Goal: Complete application form

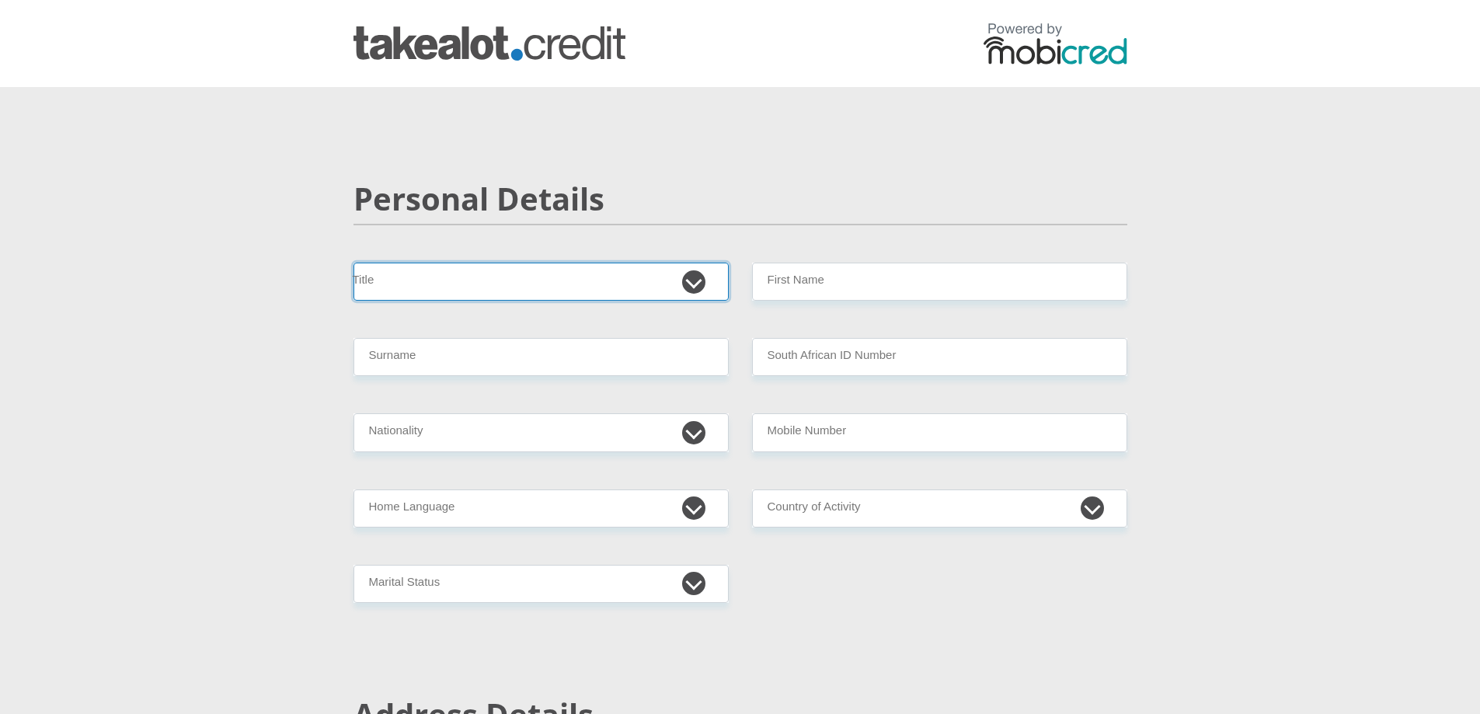
click at [458, 276] on select "Mr Ms Mrs Dr [PERSON_NAME]" at bounding box center [540, 282] width 375 height 38
select select "Ms"
click at [353, 263] on select "Mr Ms Mrs Dr [PERSON_NAME]" at bounding box center [540, 282] width 375 height 38
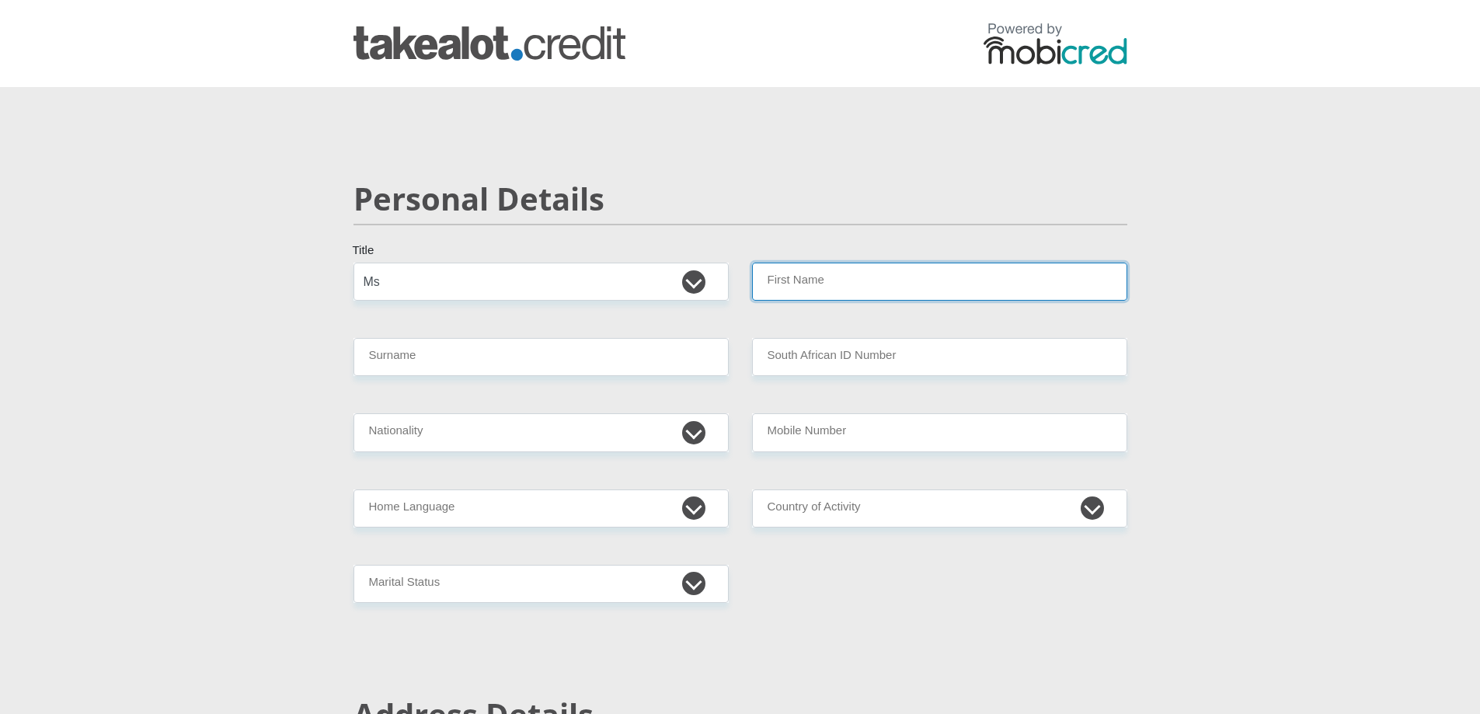
click at [812, 282] on input "First Name" at bounding box center [939, 282] width 375 height 38
type input "Priya"
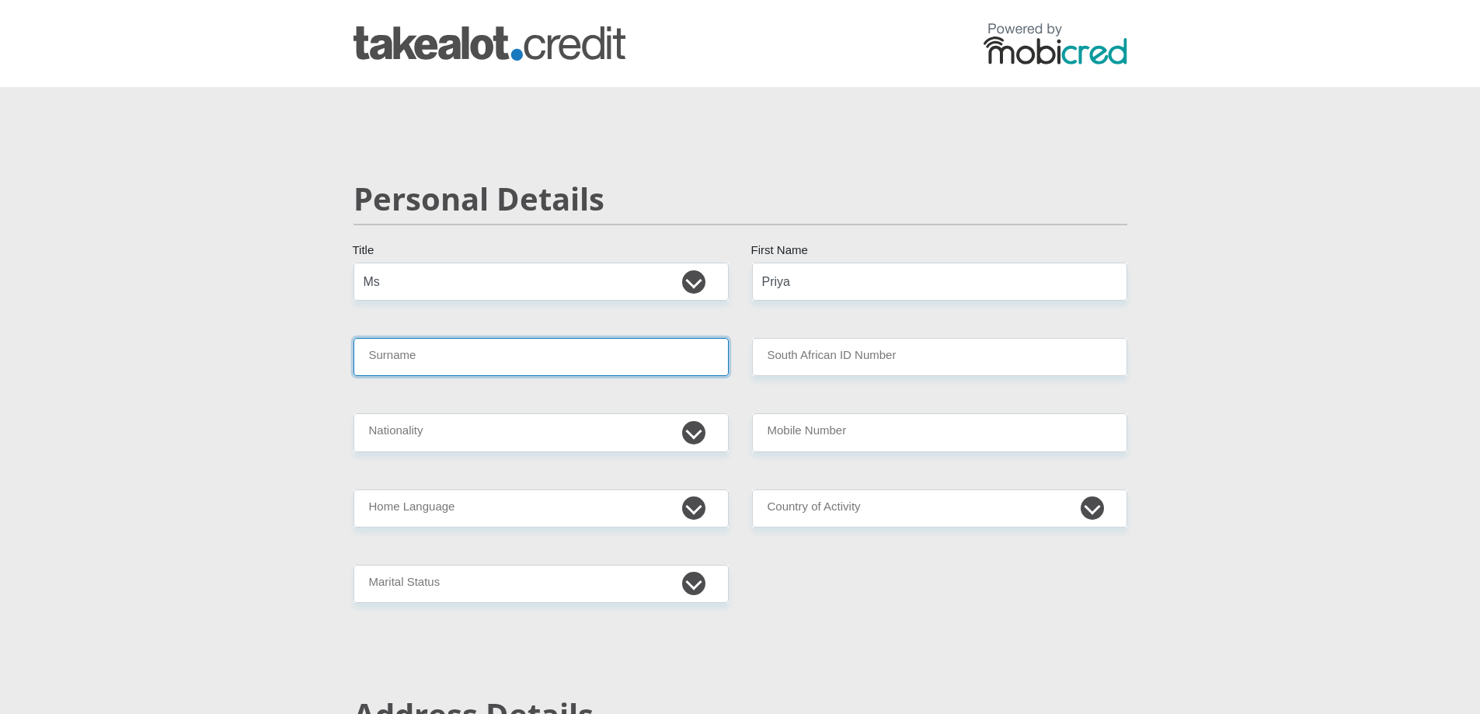
click at [435, 352] on input "Surname" at bounding box center [540, 357] width 375 height 38
type input "c"
type input "[PERSON_NAME]"
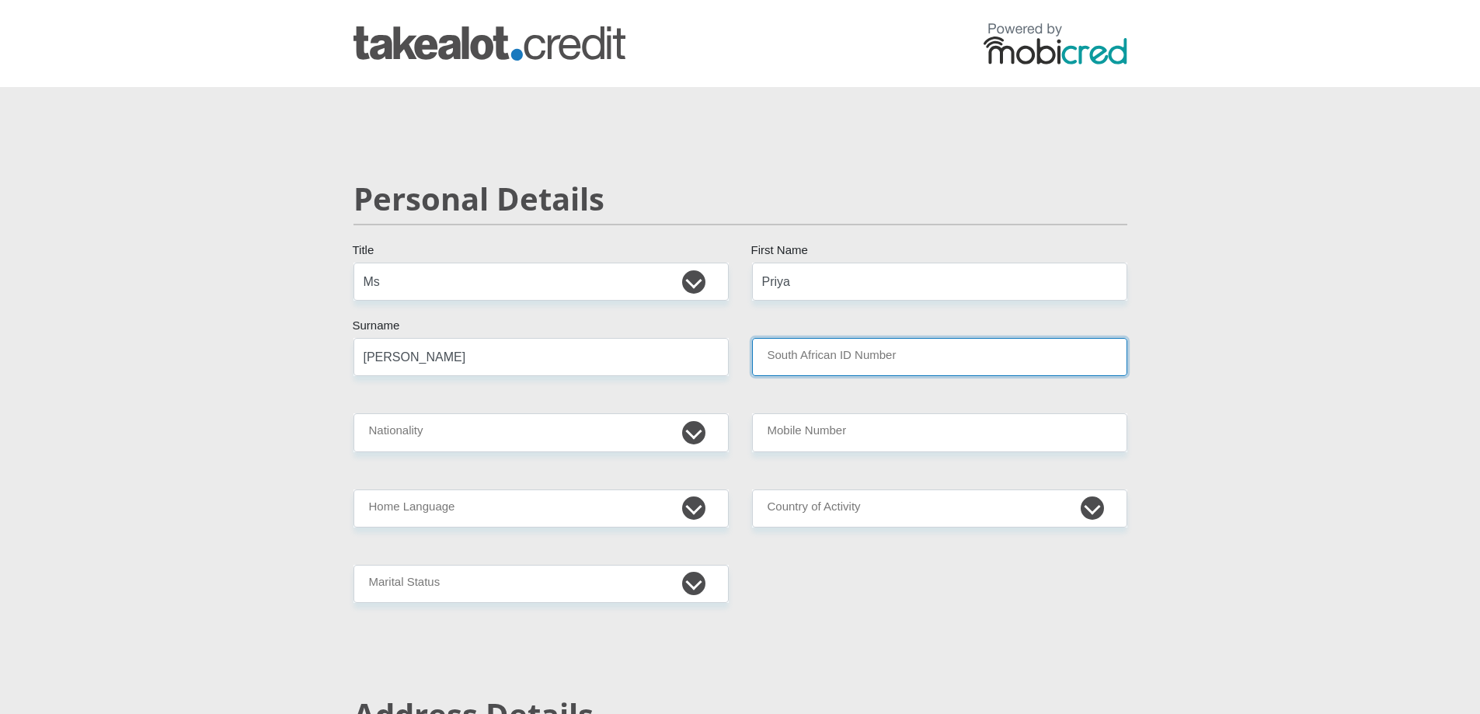
click at [820, 371] on input "South African ID Number" at bounding box center [939, 357] width 375 height 38
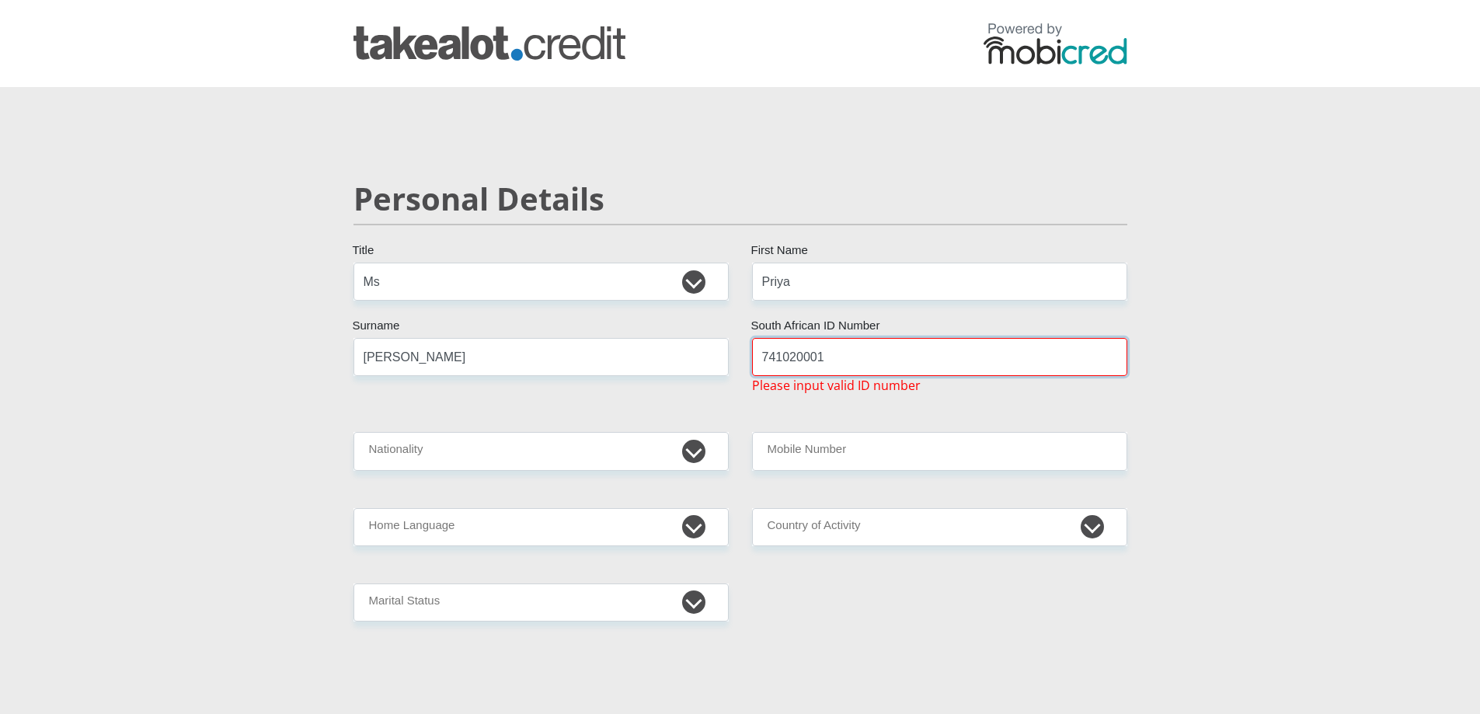
drag, startPoint x: 826, startPoint y: 362, endPoint x: 712, endPoint y: 360, distance: 113.5
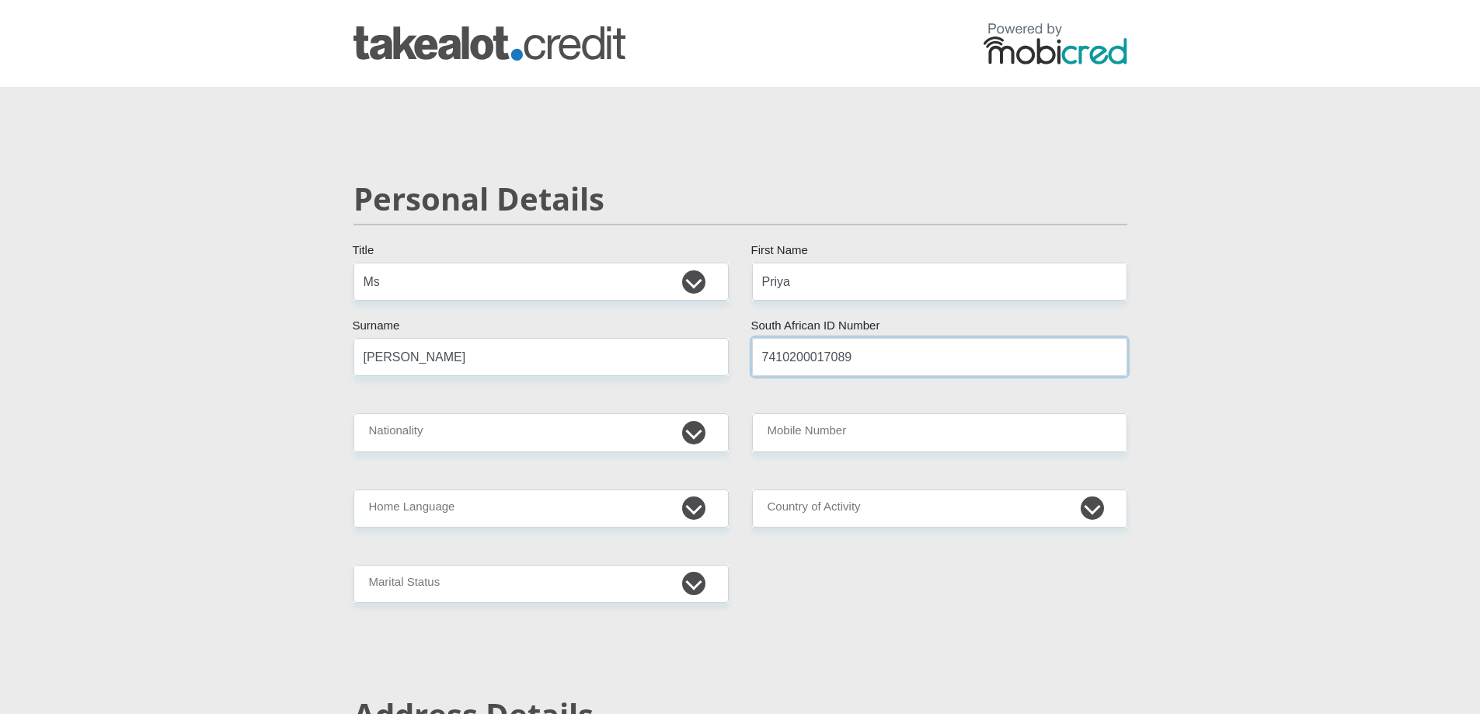
type input "7410200017089"
click at [448, 427] on select "[GEOGRAPHIC_DATA] [GEOGRAPHIC_DATA] [GEOGRAPHIC_DATA] [GEOGRAPHIC_DATA] [GEOGRA…" at bounding box center [540, 432] width 375 height 38
drag, startPoint x: 409, startPoint y: 437, endPoint x: 336, endPoint y: 425, distance: 74.1
click at [698, 434] on select "[GEOGRAPHIC_DATA] [GEOGRAPHIC_DATA] [GEOGRAPHIC_DATA] [GEOGRAPHIC_DATA] [GEOGRA…" at bounding box center [540, 432] width 375 height 38
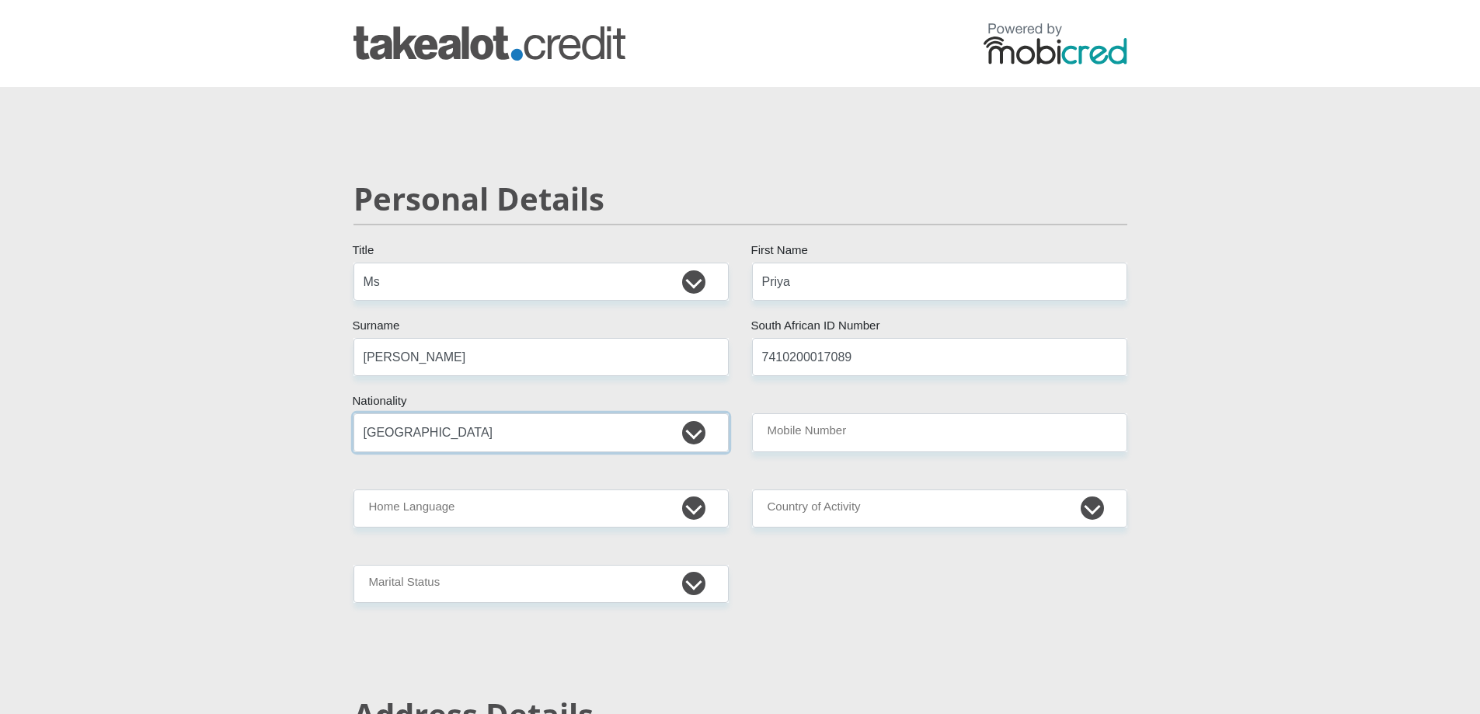
select select "ZAF"
click at [353, 413] on select "[GEOGRAPHIC_DATA] [GEOGRAPHIC_DATA] [GEOGRAPHIC_DATA] [GEOGRAPHIC_DATA] [GEOGRA…" at bounding box center [540, 432] width 375 height 38
click at [840, 436] on input "Mobile Number" at bounding box center [939, 432] width 375 height 38
type input "0644131105"
click at [433, 511] on select "Afrikaans English Sepedi South Ndebele Southern Sotho Swati Tsonga Tswana Venda…" at bounding box center [540, 508] width 375 height 38
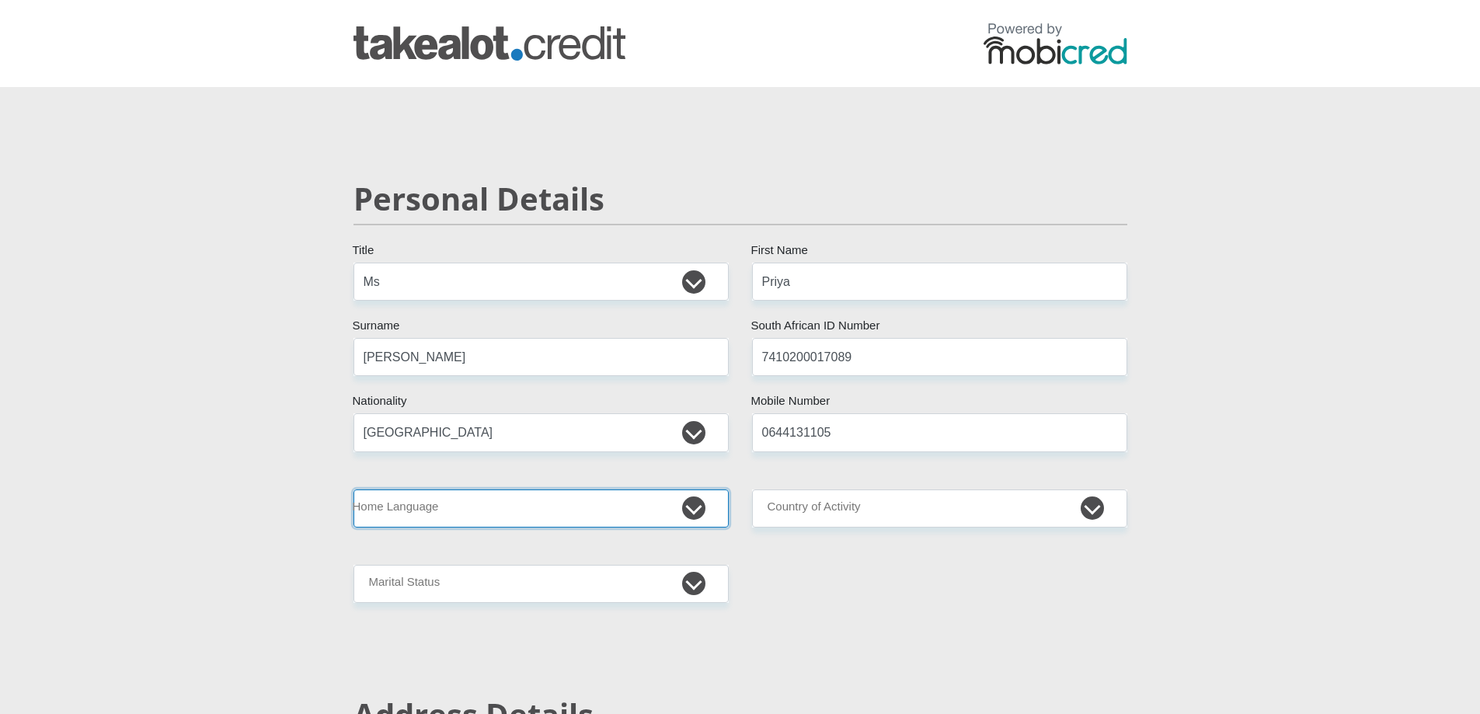
select select "eng"
click at [353, 489] on select "Afrikaans English Sepedi South Ndebele Southern Sotho Swati Tsonga Tswana Venda…" at bounding box center [540, 508] width 375 height 38
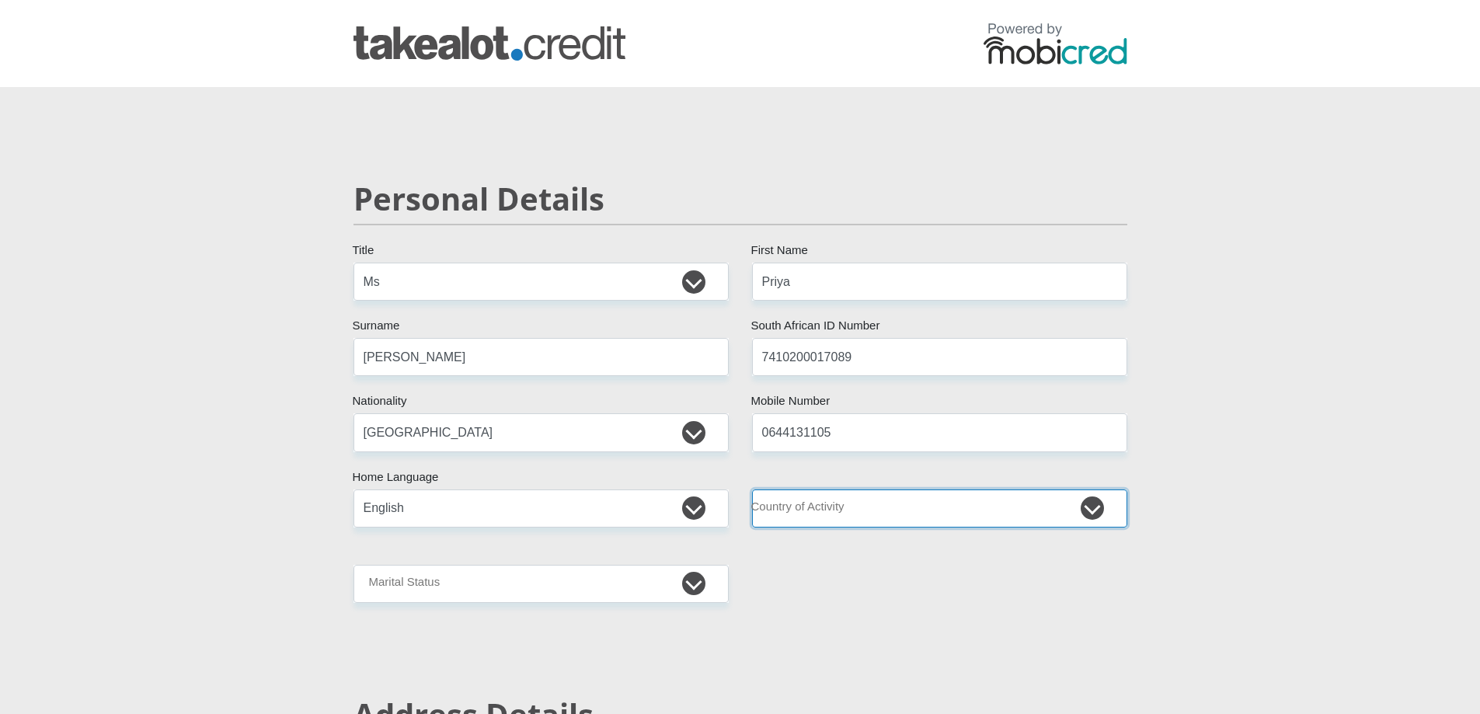
click at [797, 500] on select "[GEOGRAPHIC_DATA] [GEOGRAPHIC_DATA] [GEOGRAPHIC_DATA] [GEOGRAPHIC_DATA] [GEOGRA…" at bounding box center [939, 508] width 375 height 38
select select "ZAF"
click at [890, 518] on select "[GEOGRAPHIC_DATA] [GEOGRAPHIC_DATA] [GEOGRAPHIC_DATA] [GEOGRAPHIC_DATA] [GEOGRA…" at bounding box center [939, 508] width 375 height 38
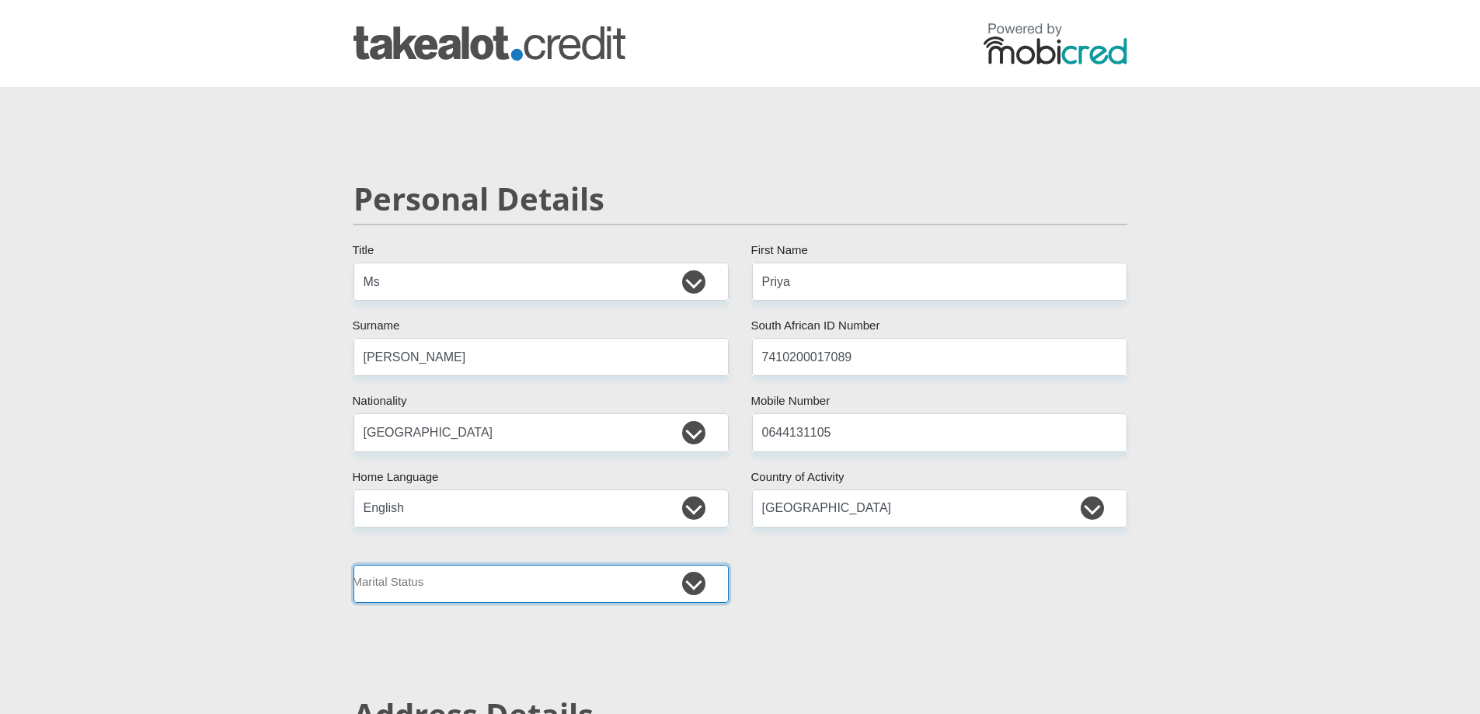
click at [424, 592] on select "Married ANC Single Divorced Widowed Married COP or Customary Law" at bounding box center [540, 584] width 375 height 38
select select "4"
click at [353, 565] on select "Married ANC Single Divorced Widowed Married COP or Customary Law" at bounding box center [540, 584] width 375 height 38
drag, startPoint x: 1479, startPoint y: 104, endPoint x: 1482, endPoint y: 157, distance: 52.9
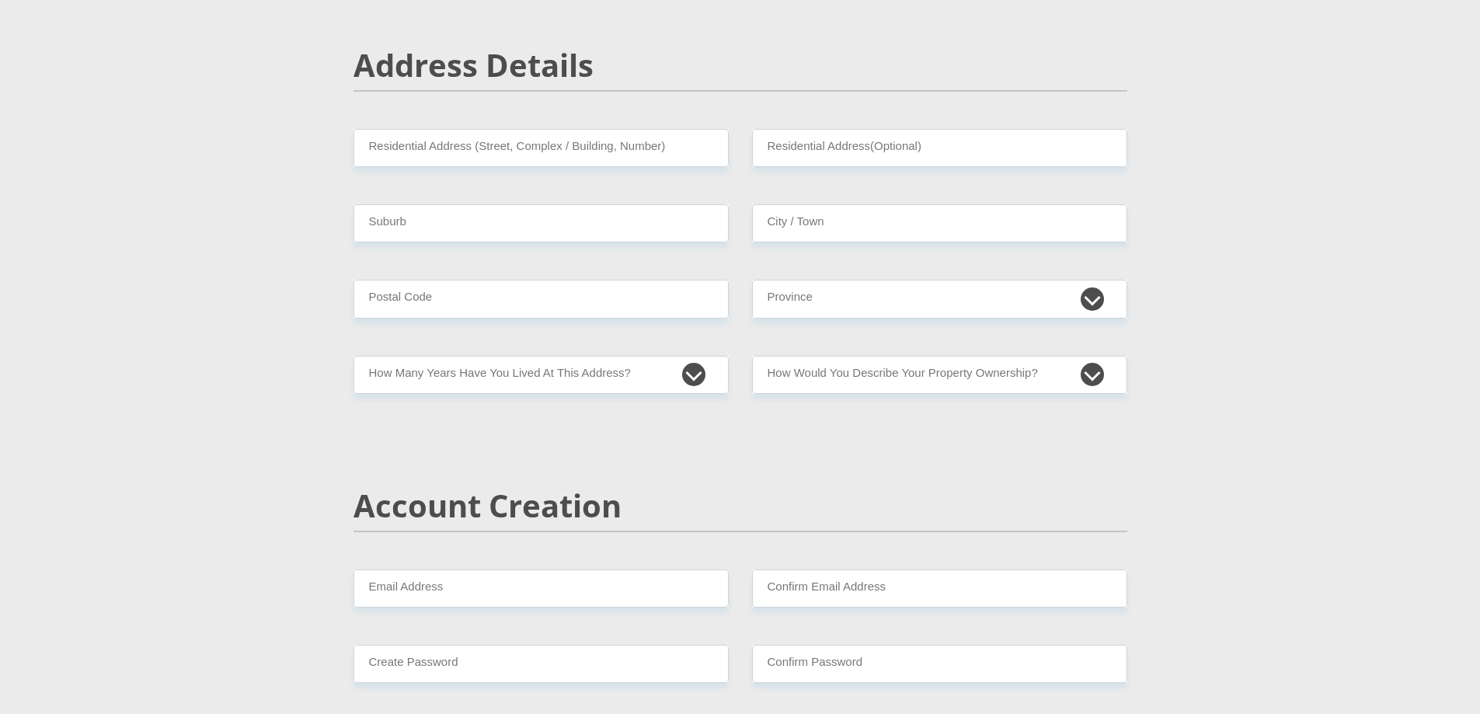
scroll to position [666, 0]
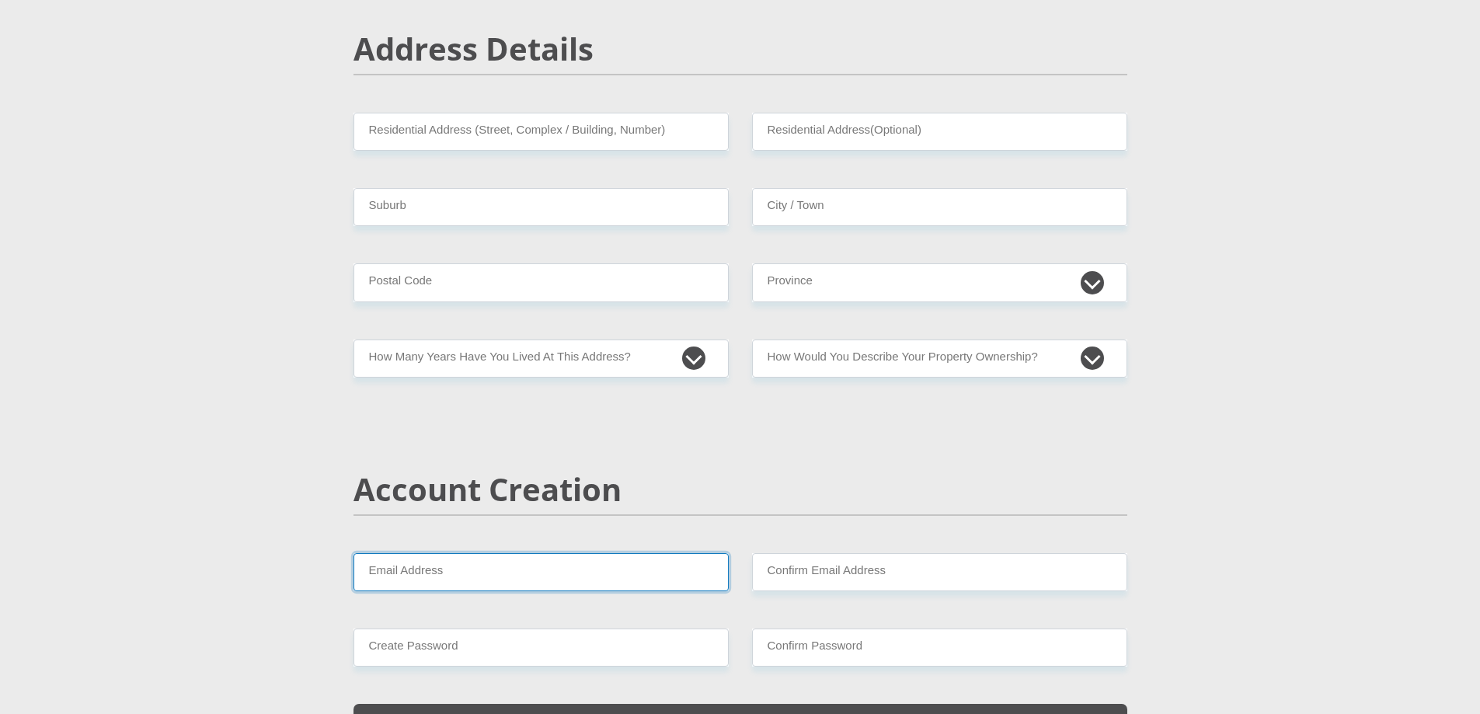
click at [420, 571] on input "Email Address" at bounding box center [540, 572] width 375 height 38
type input "p"
type input "[EMAIL_ADDRESS][DOMAIN_NAME]"
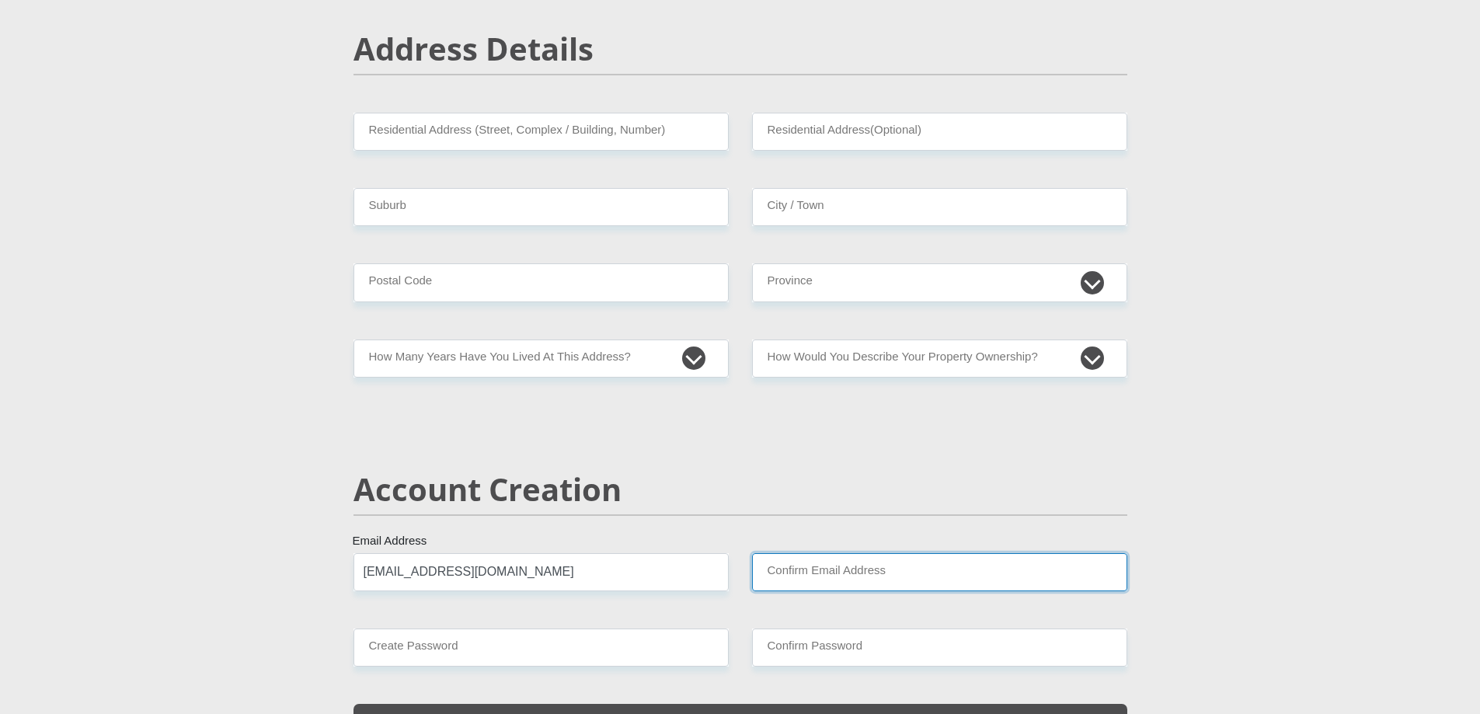
click at [888, 576] on input "Confirm Email Address" at bounding box center [939, 572] width 375 height 38
click at [522, 579] on input "[EMAIL_ADDRESS][DOMAIN_NAME]" at bounding box center [540, 572] width 375 height 38
click at [792, 575] on input "Confirm Email Address" at bounding box center [939, 572] width 375 height 38
type input "[EMAIL_ADDRESS][DOMAIN_NAME]"
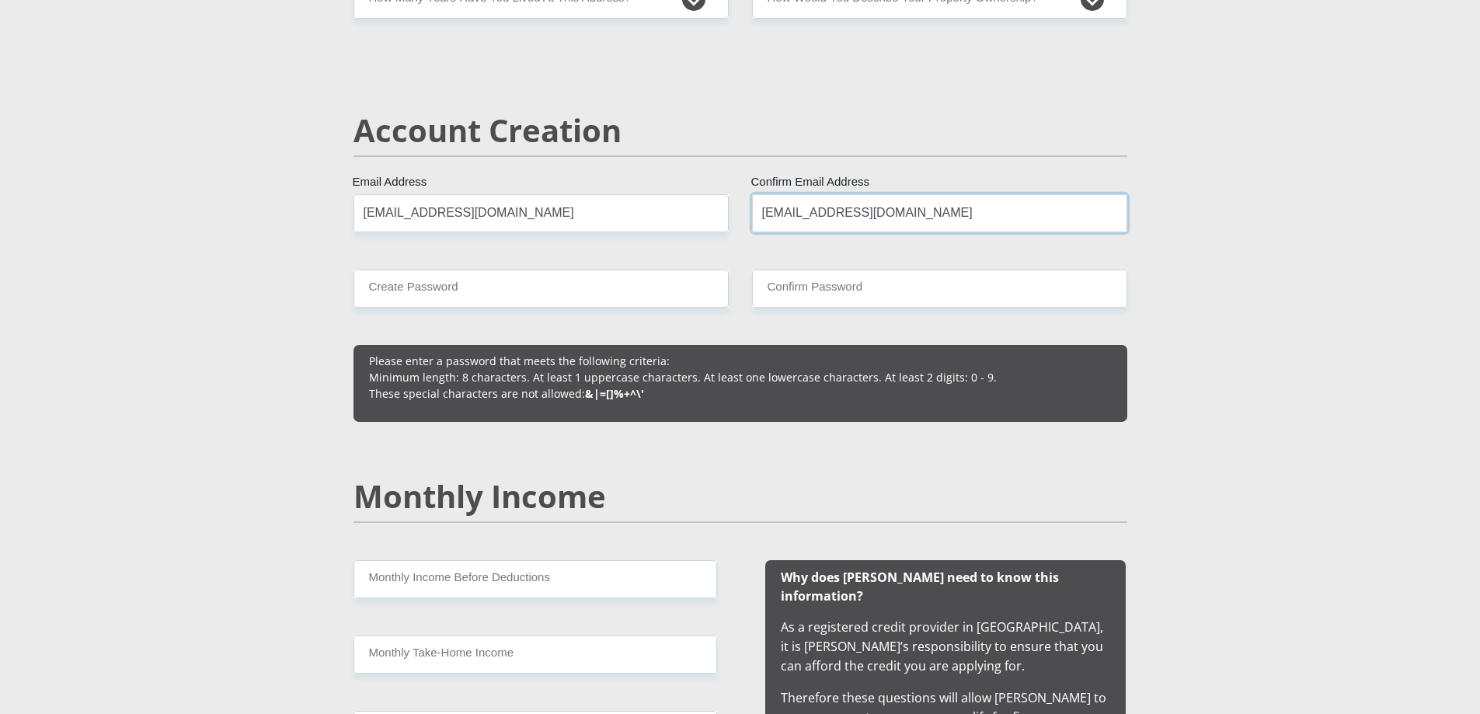
scroll to position [1036, 0]
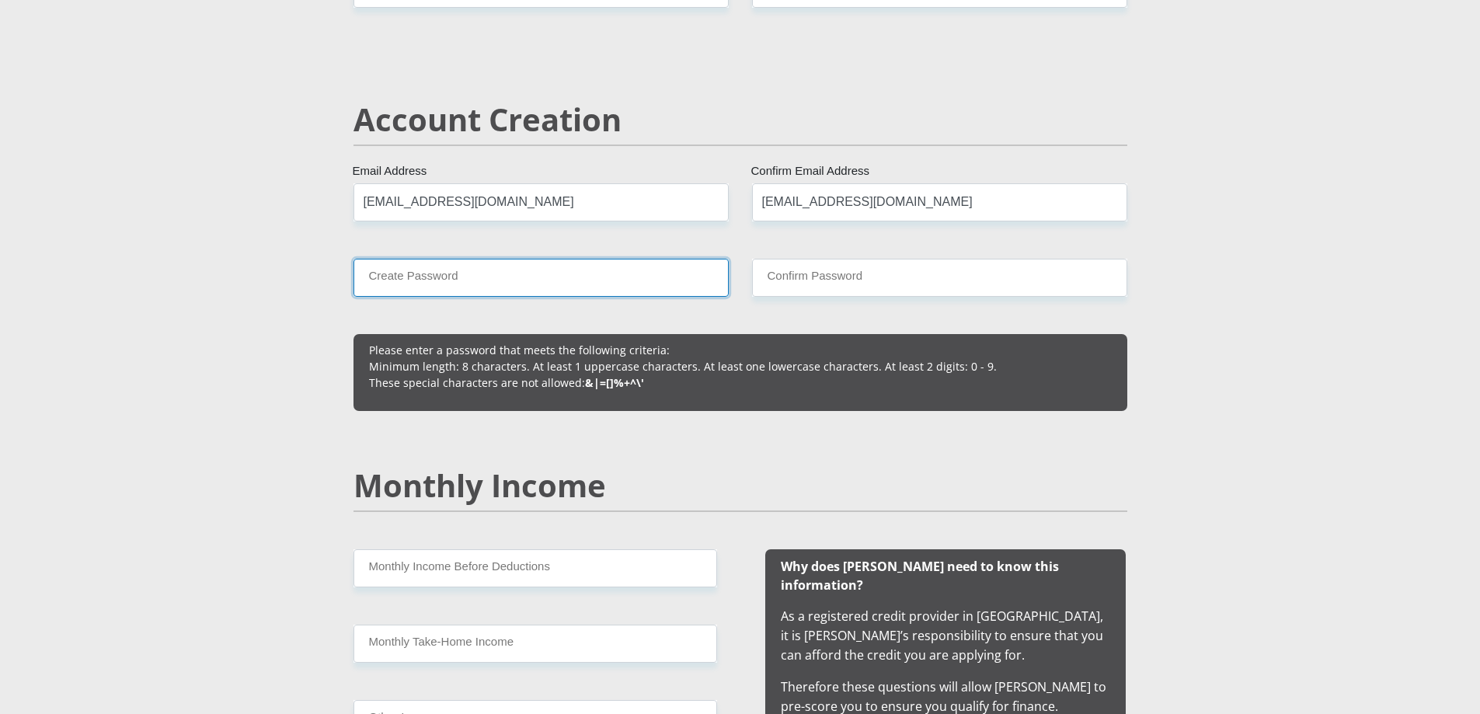
click at [437, 274] on input "Create Password" at bounding box center [540, 278] width 375 height 38
type input "Joel2018$"
click at [770, 280] on input "Confirm Password" at bounding box center [939, 278] width 375 height 38
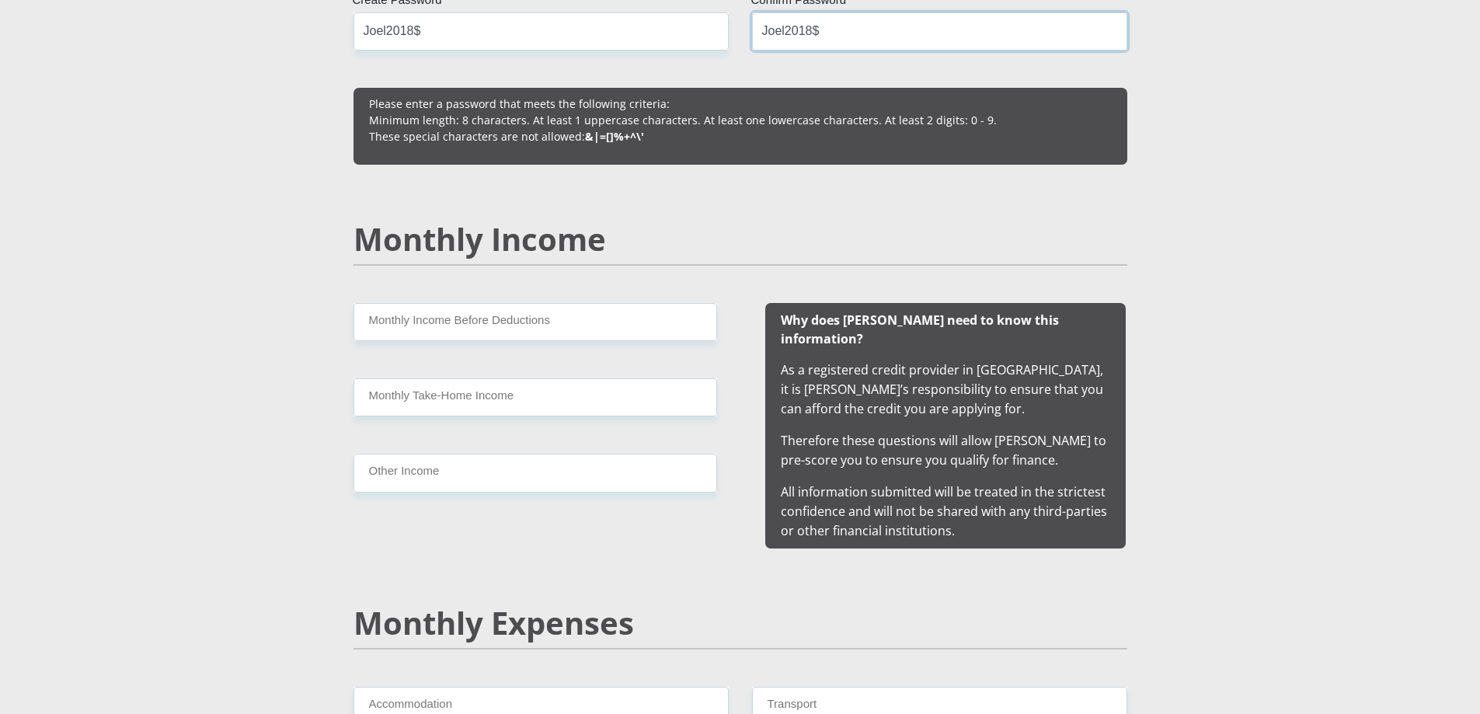
scroll to position [1321, 0]
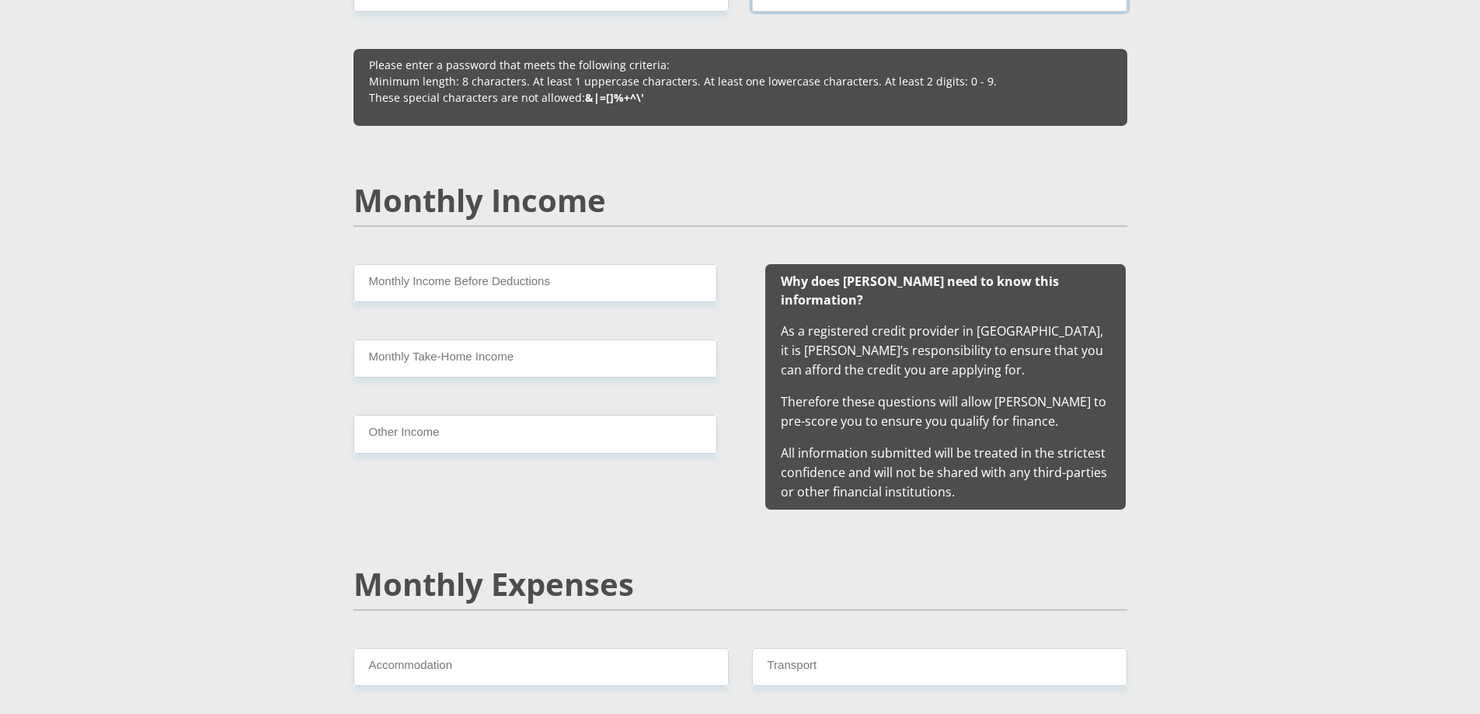
type input "Joel2018$"
click at [479, 281] on input "Monthly Income Before Deductions" at bounding box center [535, 283] width 364 height 38
type input "5000"
click at [422, 364] on input "Monthly Take-Home Income" at bounding box center [535, 359] width 364 height 38
type input "3700"
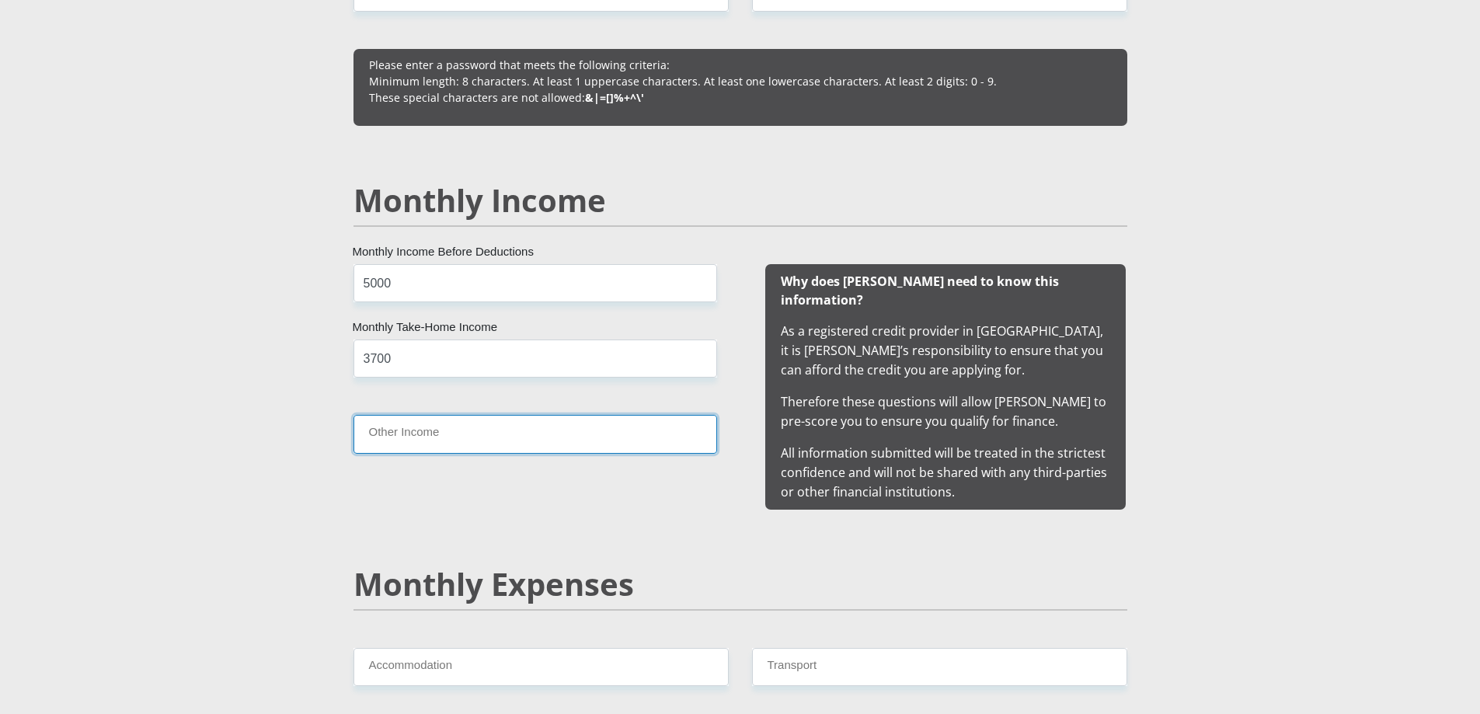
click at [391, 430] on input "Other Income" at bounding box center [535, 434] width 364 height 38
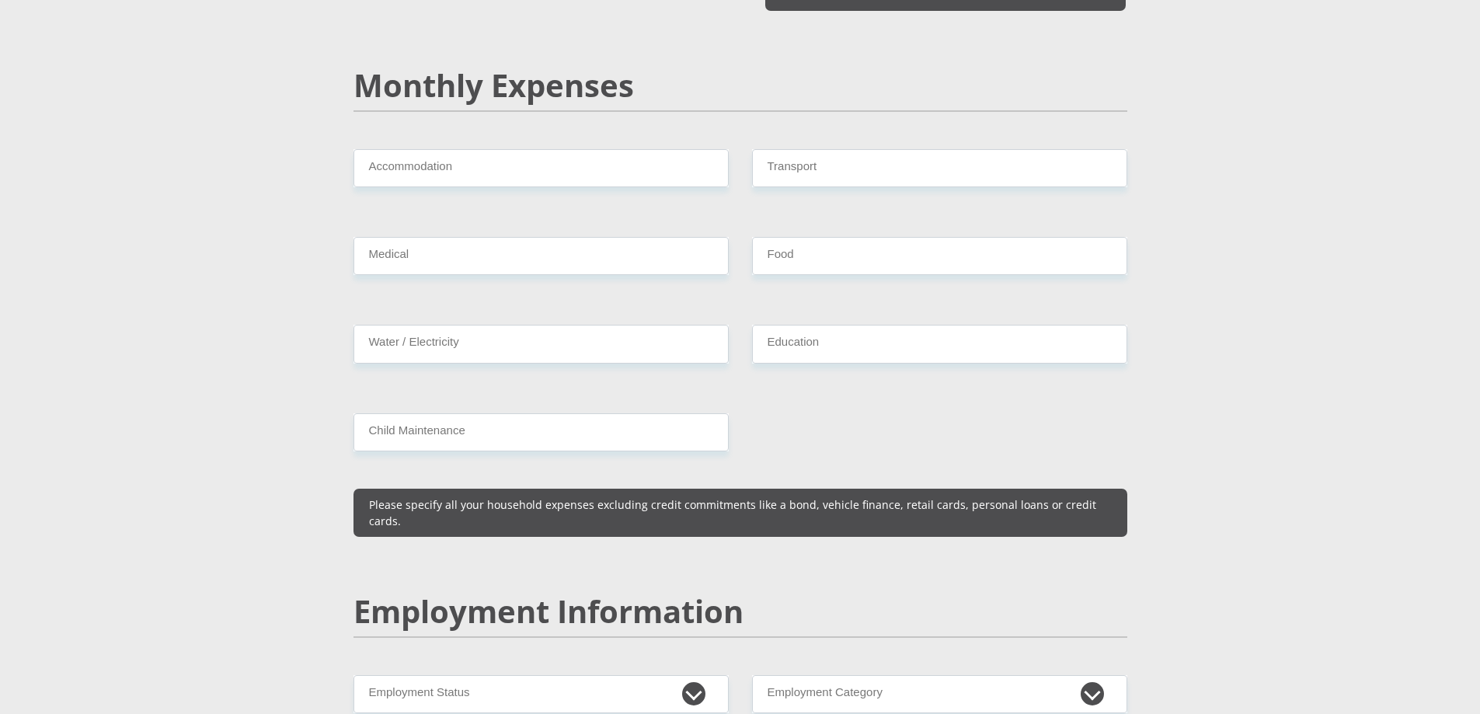
scroll to position [1825, 0]
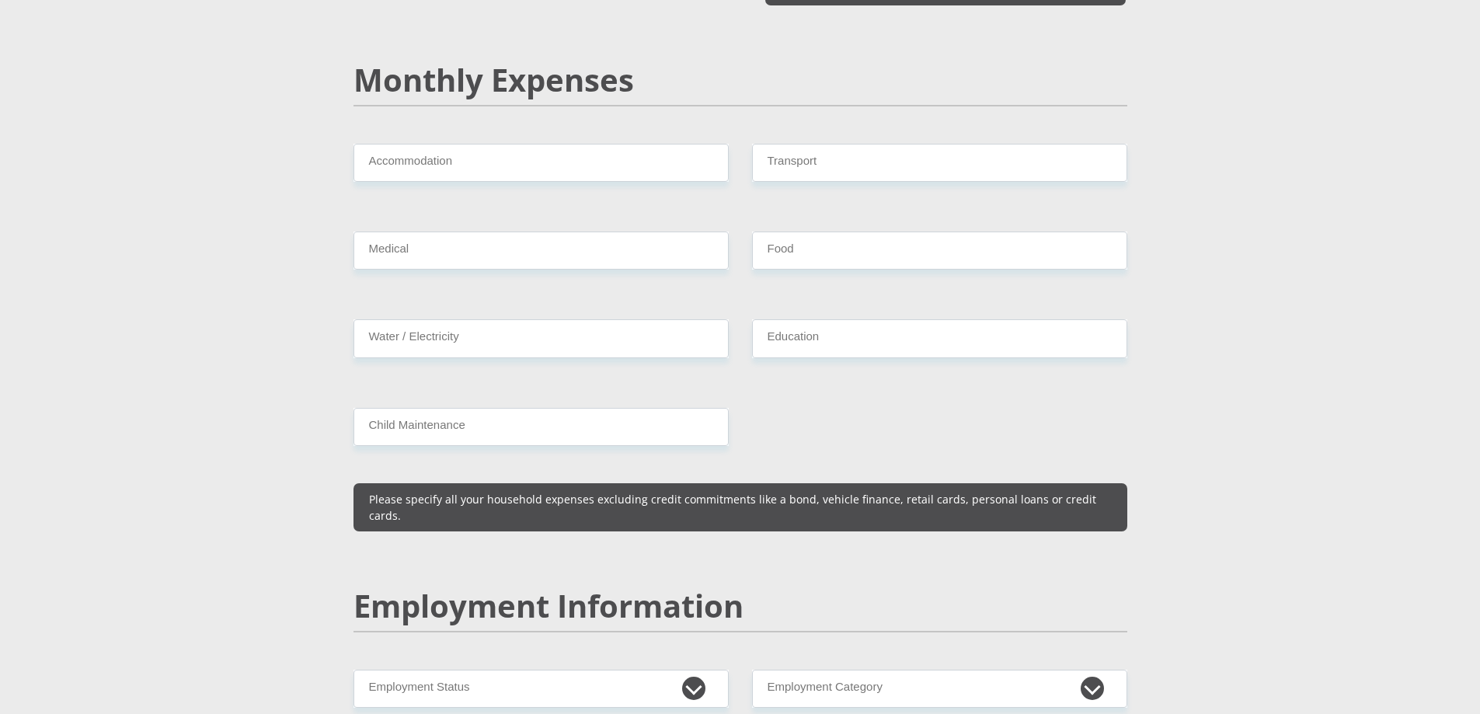
type input "3000"
click at [387, 147] on input "Accommodation" at bounding box center [540, 163] width 375 height 38
type input "150"
click at [442, 232] on input "Medical" at bounding box center [540, 251] width 375 height 38
type input "0"
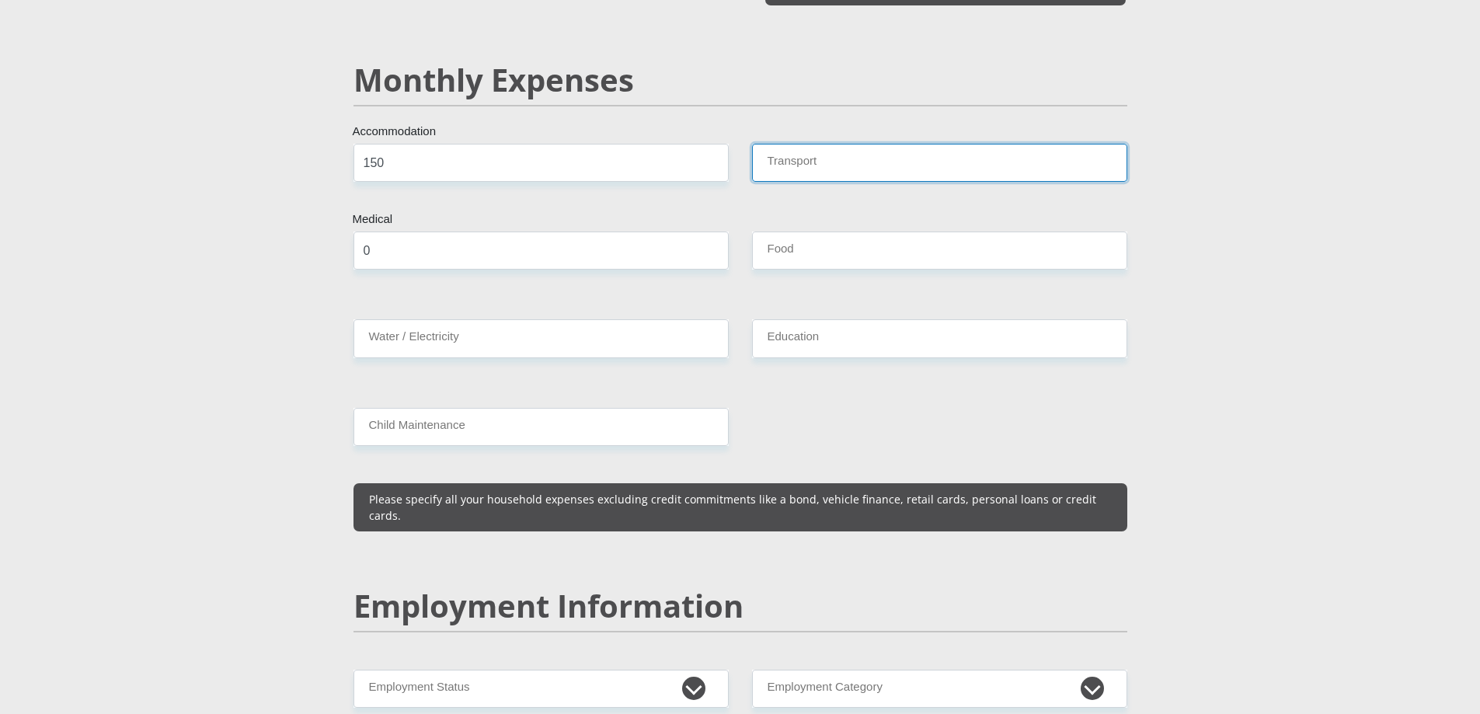
click at [787, 148] on input "Transport" at bounding box center [939, 163] width 375 height 38
type input "0"
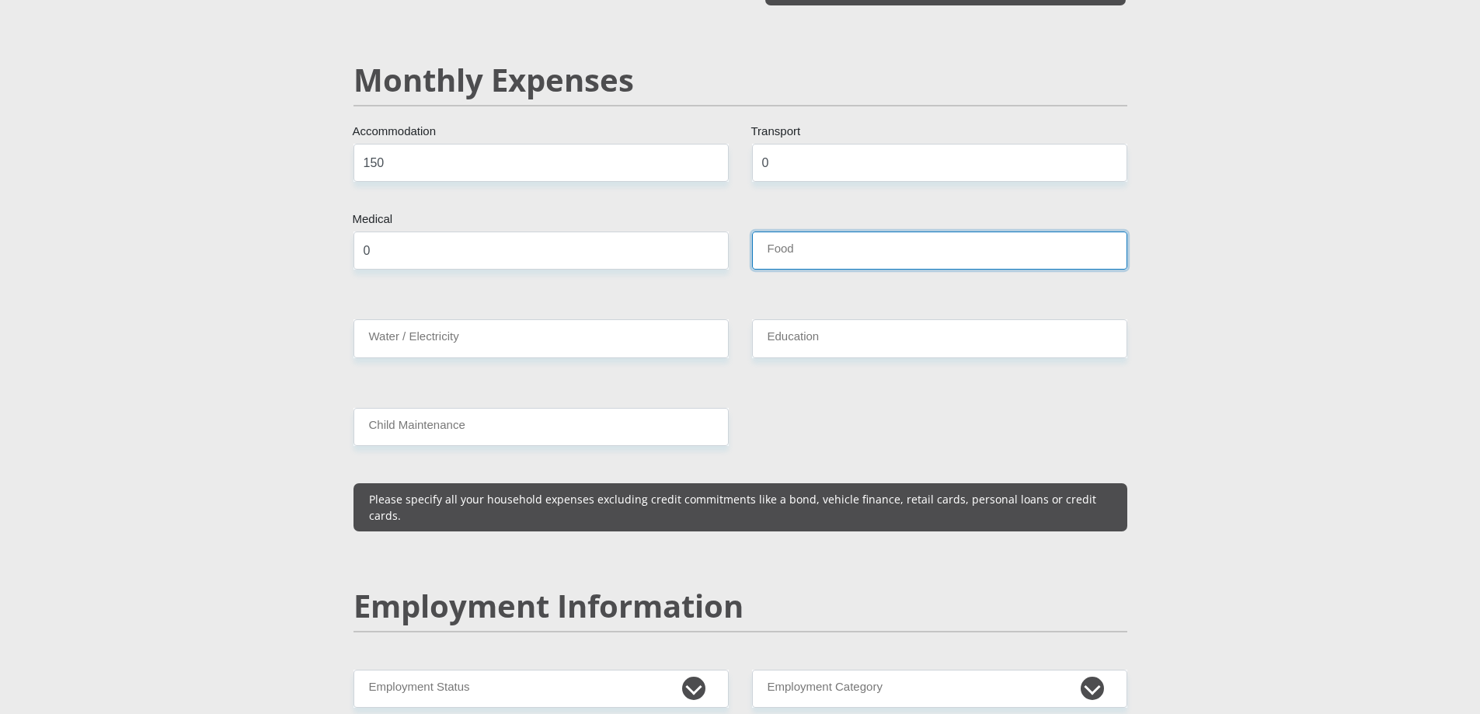
click at [798, 234] on input "Food" at bounding box center [939, 251] width 375 height 38
type input "200"
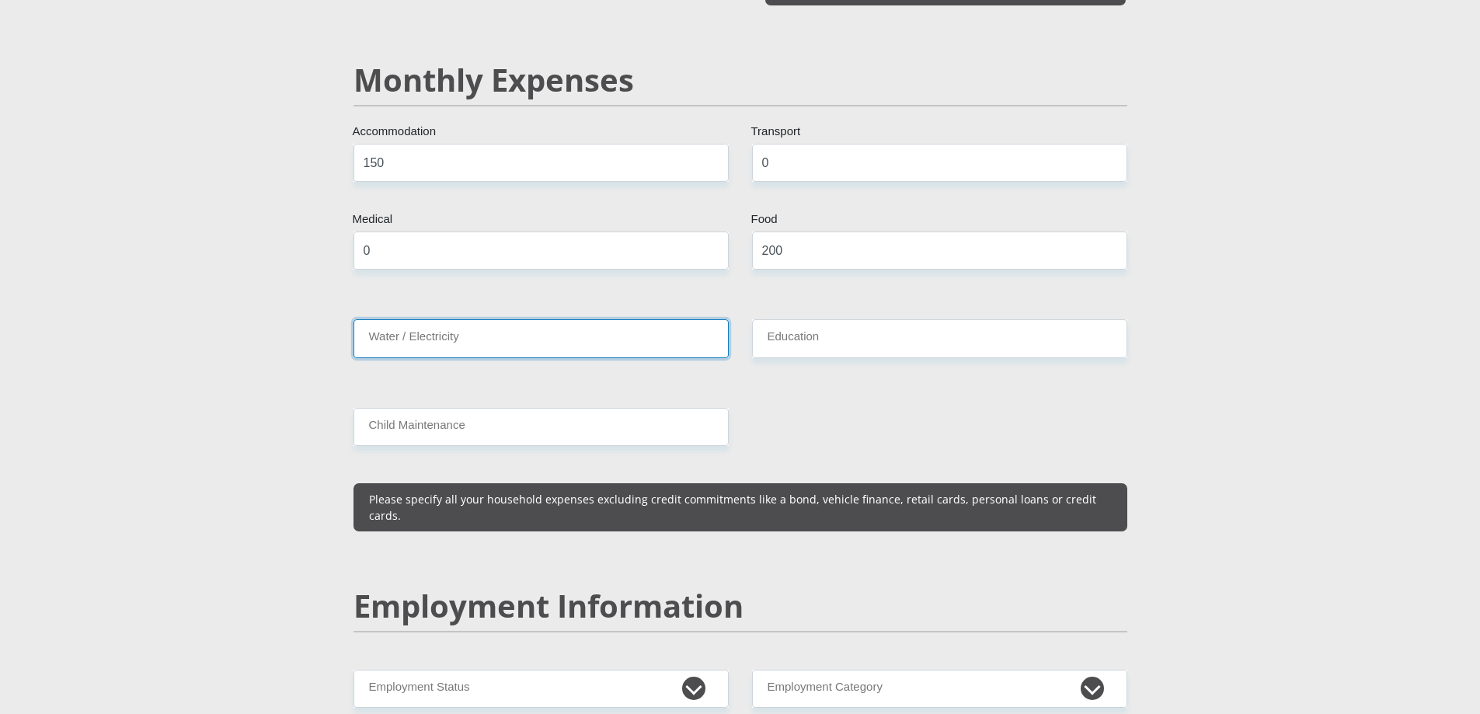
click at [500, 320] on input "Water / Electricity" at bounding box center [540, 338] width 375 height 38
type input "0"
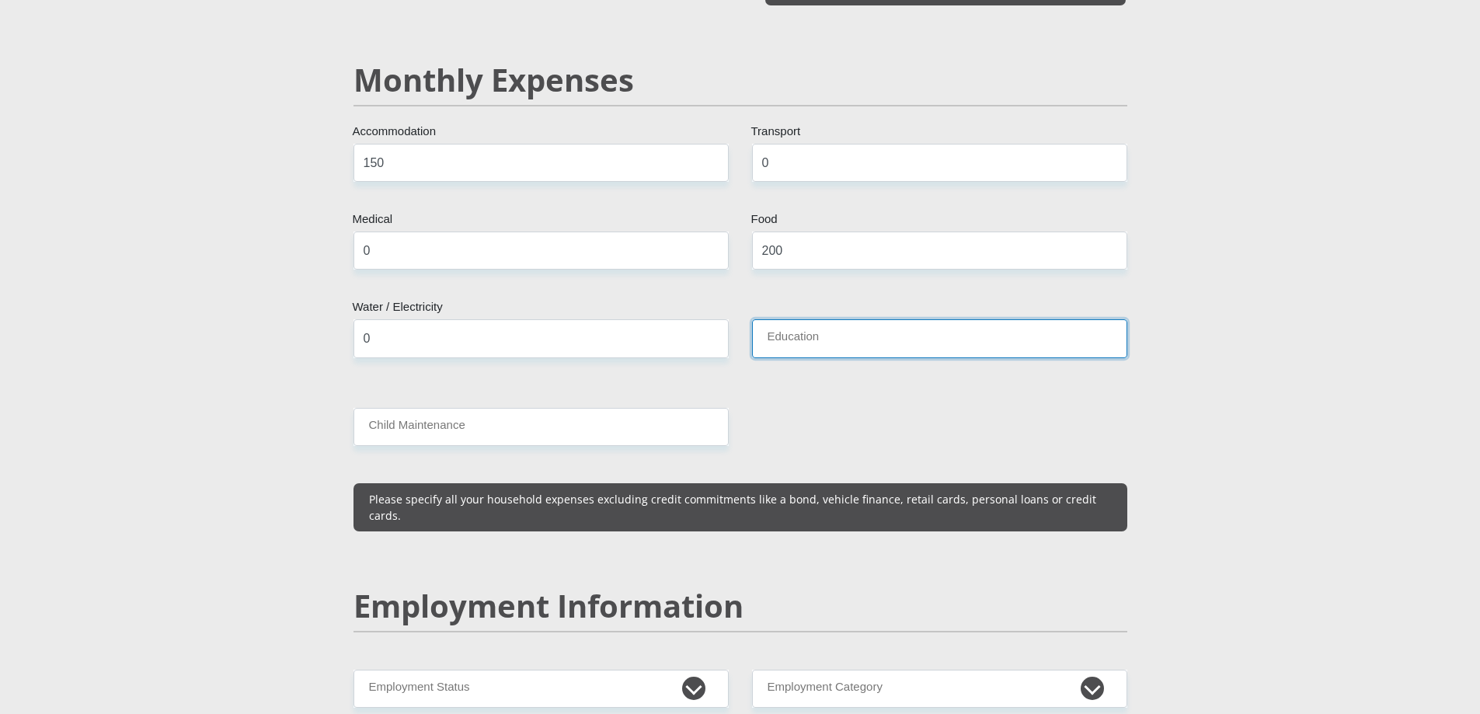
click at [796, 320] on input "Education" at bounding box center [939, 338] width 375 height 38
type input "0"
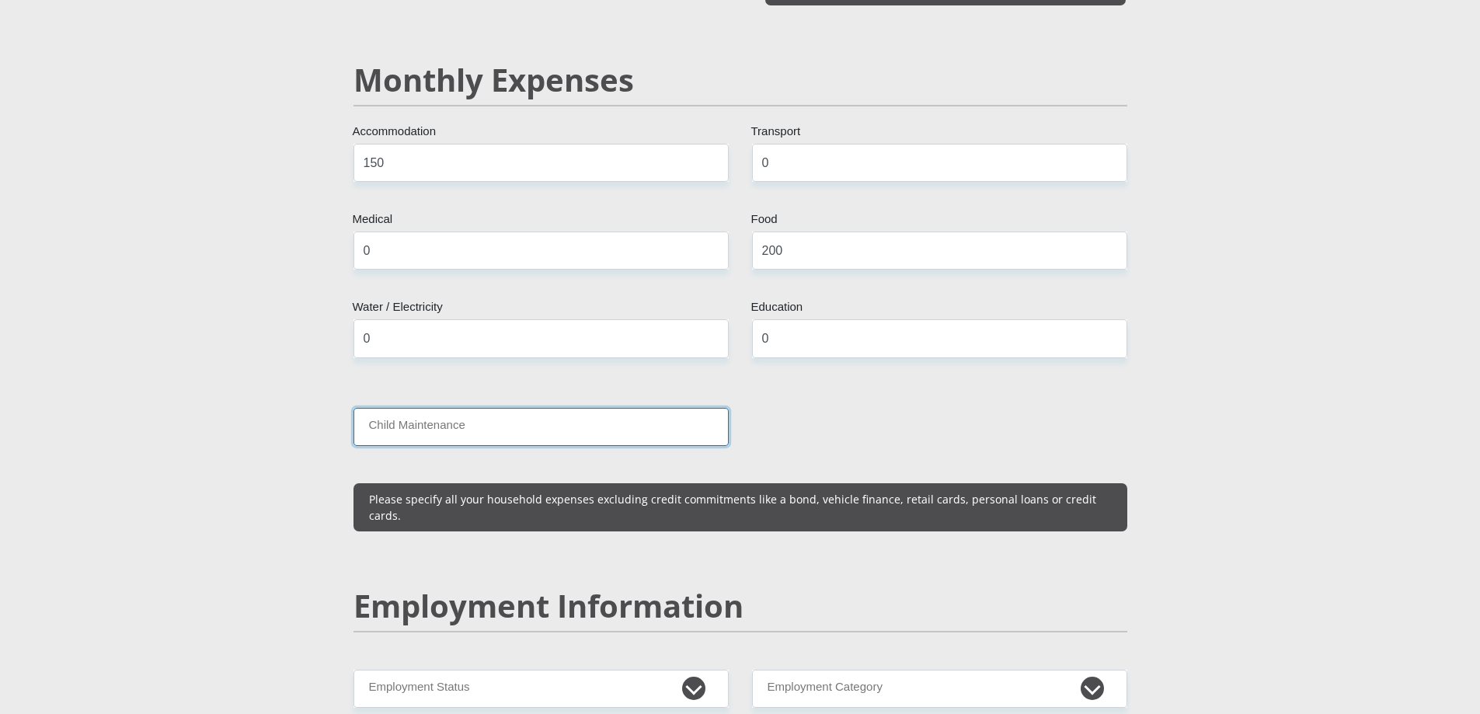
click at [507, 409] on input "Child Maintenance" at bounding box center [540, 427] width 375 height 38
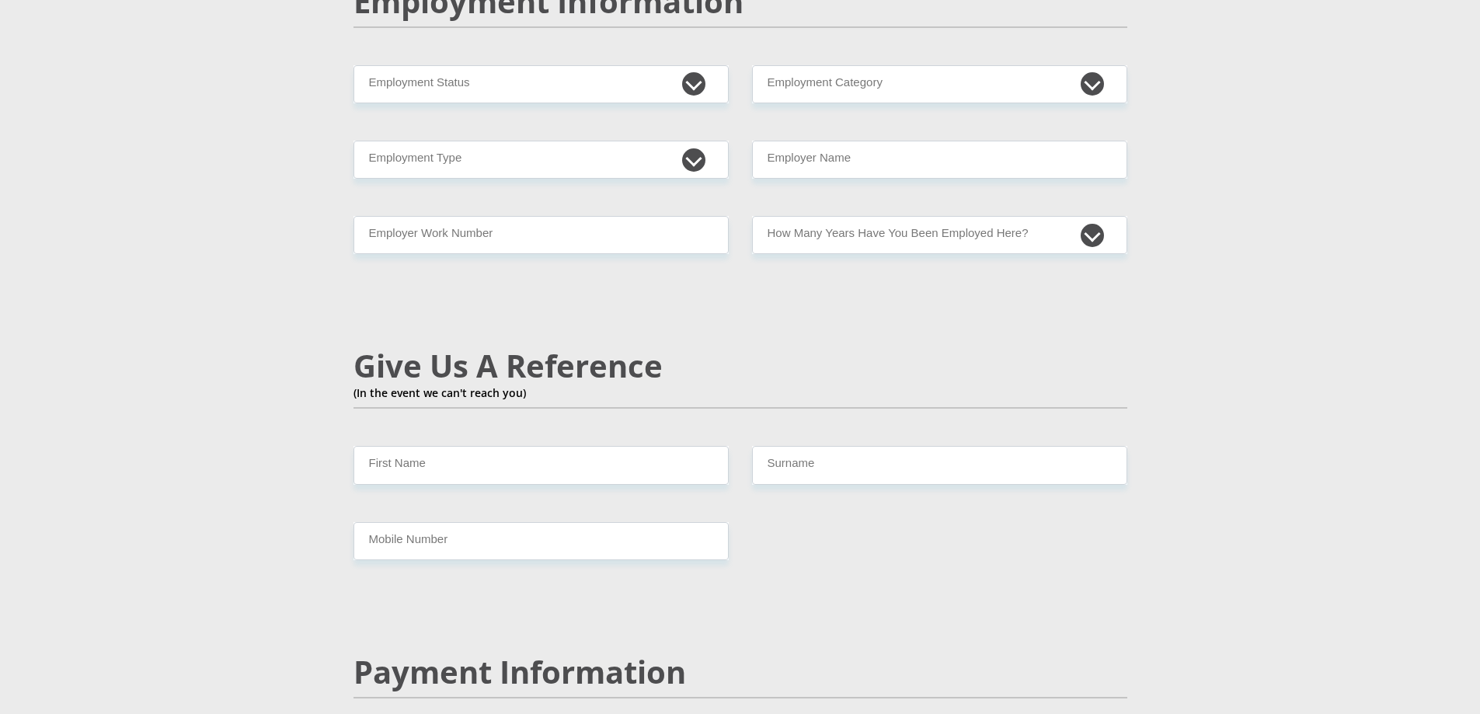
scroll to position [2435, 0]
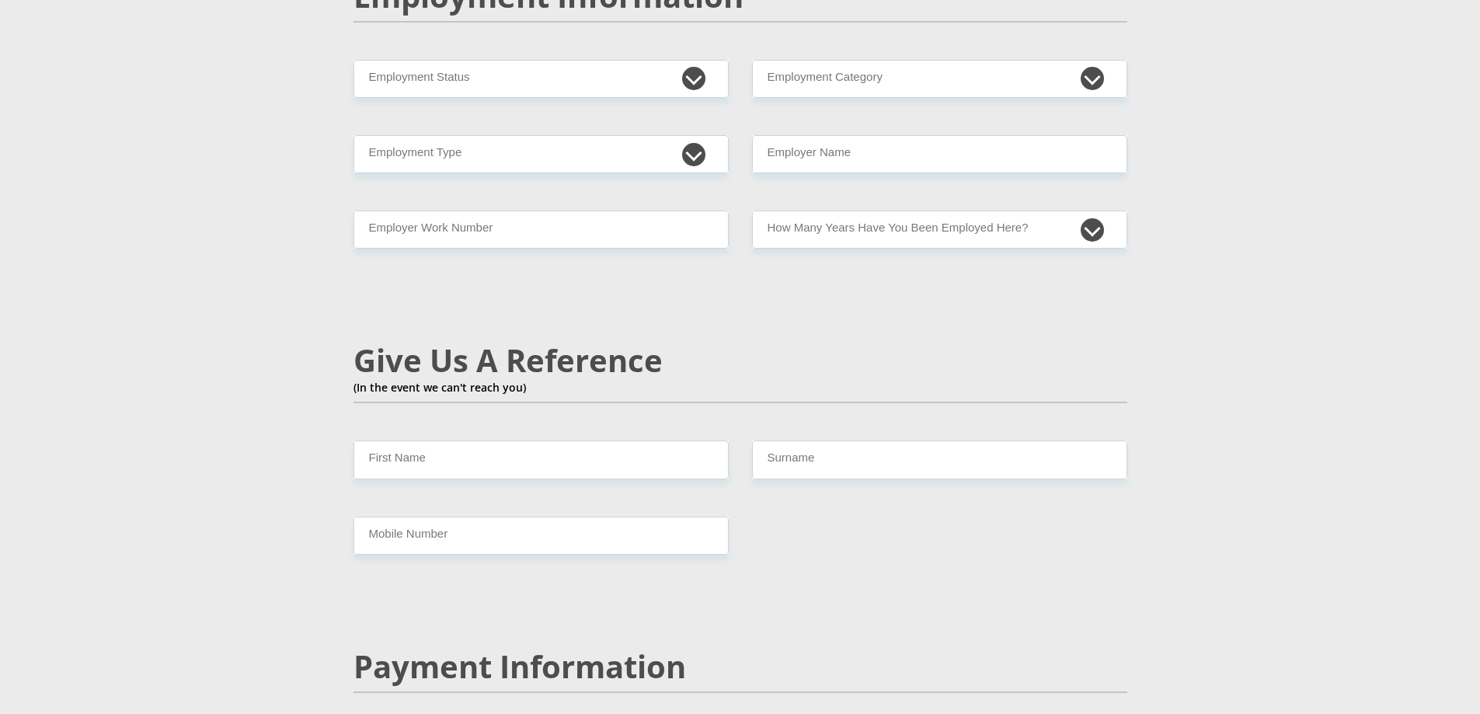
type input "0"
click at [692, 60] on select "Permanent/Full-time Part-time/Casual [DEMOGRAPHIC_DATA] Worker Self-Employed Ho…" at bounding box center [540, 79] width 375 height 38
select select "1"
click at [353, 60] on select "Permanent/Full-time Part-time/Casual [DEMOGRAPHIC_DATA] Worker Self-Employed Ho…" at bounding box center [540, 79] width 375 height 38
click at [892, 60] on select "AGRICULTURE ALCOHOL & TOBACCO CONSTRUCTION MATERIALS METALLURGY EQUIPMENT FOR R…" at bounding box center [939, 79] width 375 height 38
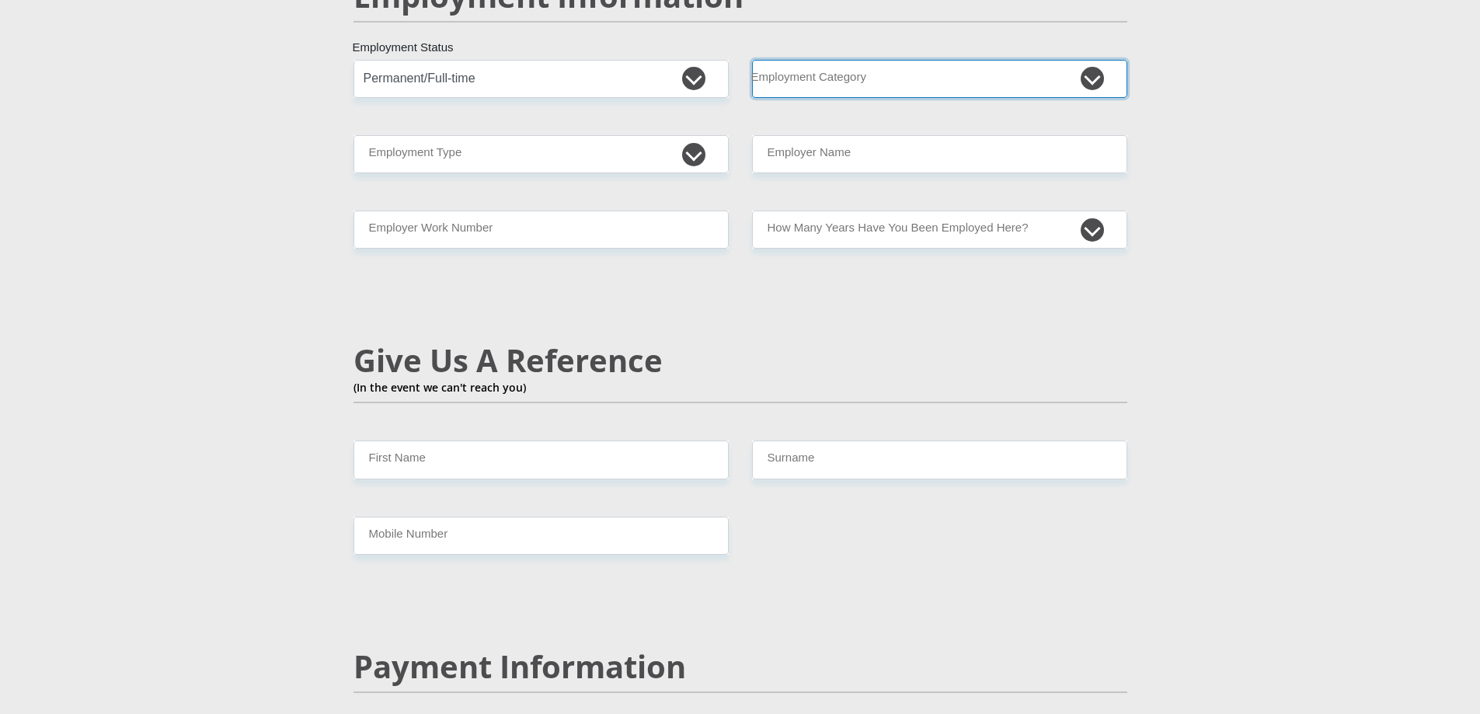
select select "53"
click at [752, 60] on select "AGRICULTURE ALCOHOL & TOBACCO CONSTRUCTION MATERIALS METALLURGY EQUIPMENT FOR R…" at bounding box center [939, 79] width 375 height 38
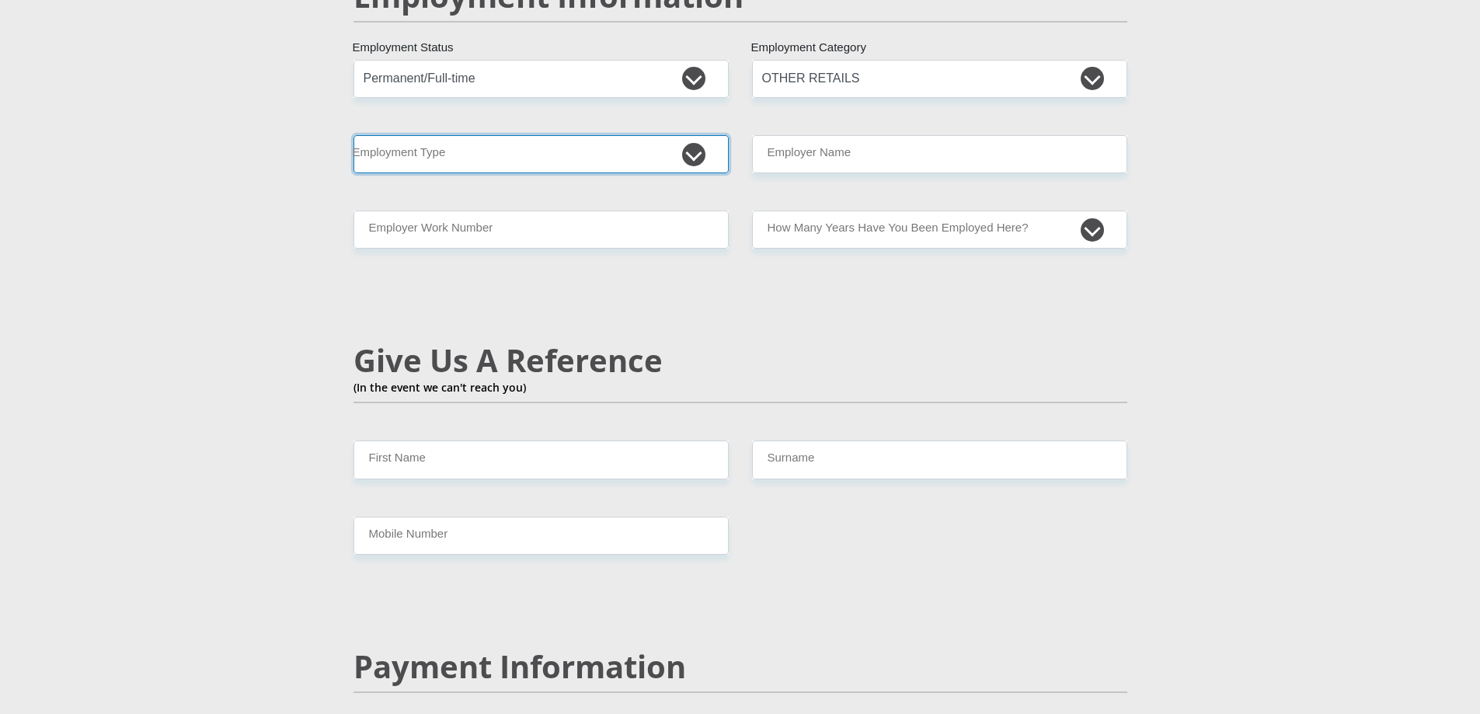
click at [689, 135] on select "College/Lecturer Craft Seller Creative Driver Executive Farmer Forces - Non Com…" at bounding box center [540, 154] width 375 height 38
select select "Sales"
click at [781, 135] on input "Employer Name" at bounding box center [939, 154] width 375 height 38
drag, startPoint x: 806, startPoint y: 124, endPoint x: 687, endPoint y: 119, distance: 119.0
click at [688, 120] on div "Mr Ms Mrs Dr [PERSON_NAME] Title Priya First Name [PERSON_NAME] Surname 7410200…" at bounding box center [740, 43] width 797 height 4431
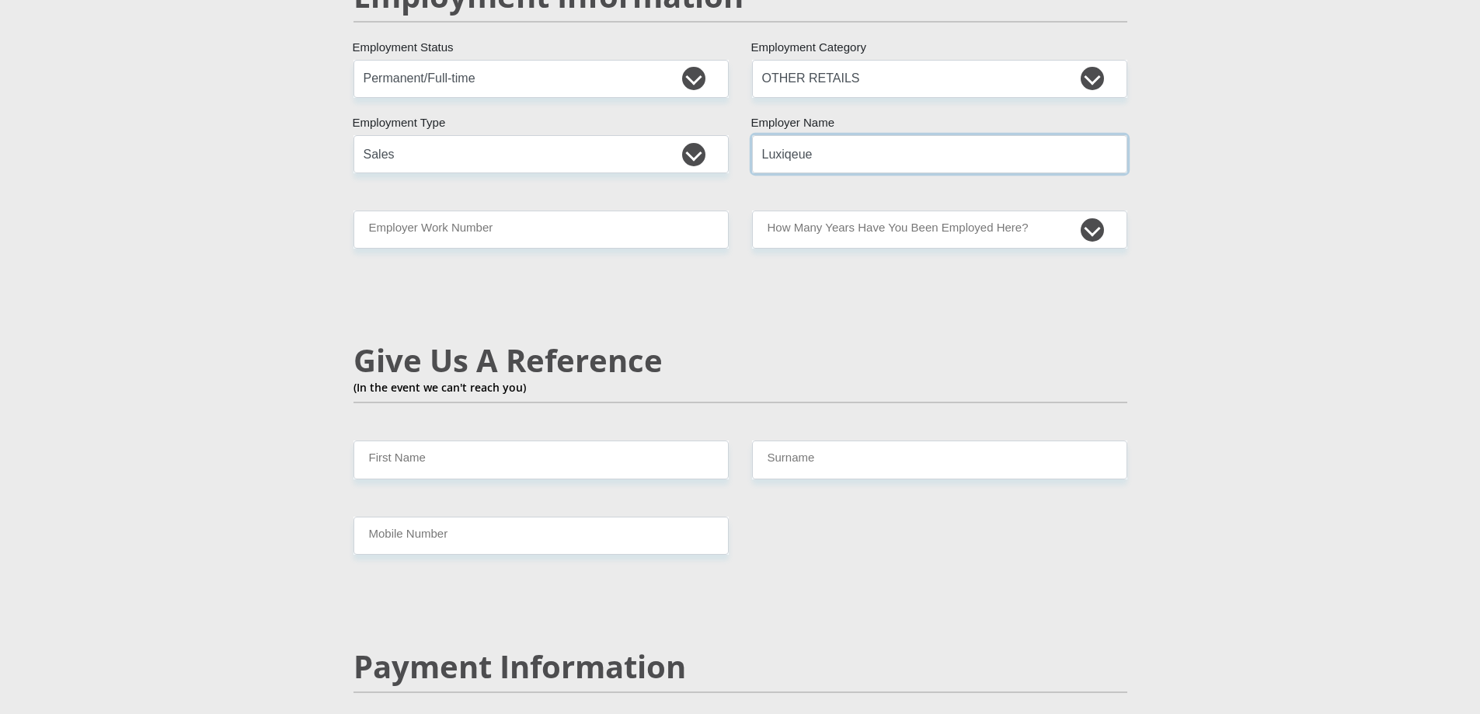
drag, startPoint x: 827, startPoint y: 108, endPoint x: 820, endPoint y: 115, distance: 9.9
click at [820, 135] on input "Luxiqeue" at bounding box center [939, 154] width 375 height 38
type input "Luxiqe"
click at [500, 211] on input "Employer Work Number" at bounding box center [540, 230] width 375 height 38
click at [949, 211] on select "less than 1 year 1-3 years 3-5 years 5+ years" at bounding box center [939, 230] width 375 height 38
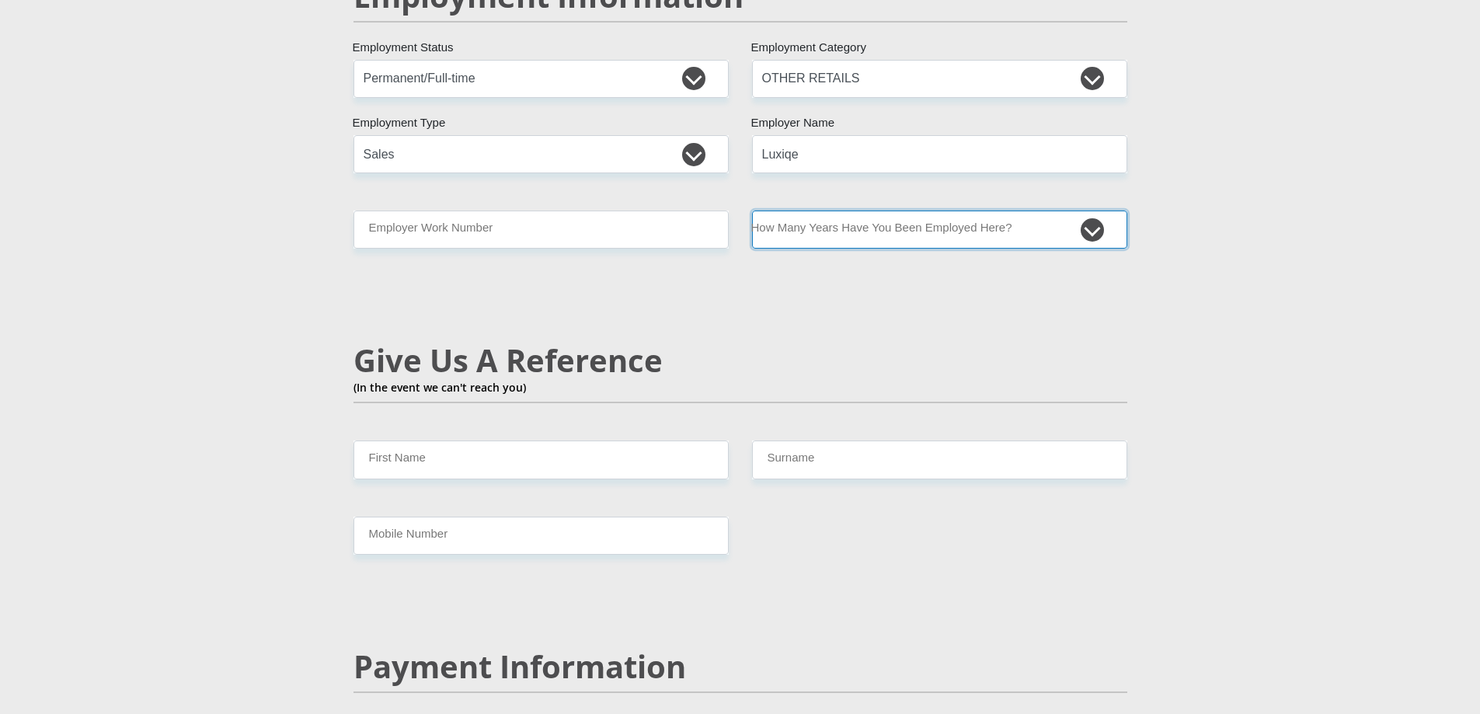
select select "6"
click at [752, 211] on select "less than 1 year 1-3 years 3-5 years 5+ years" at bounding box center [939, 230] width 375 height 38
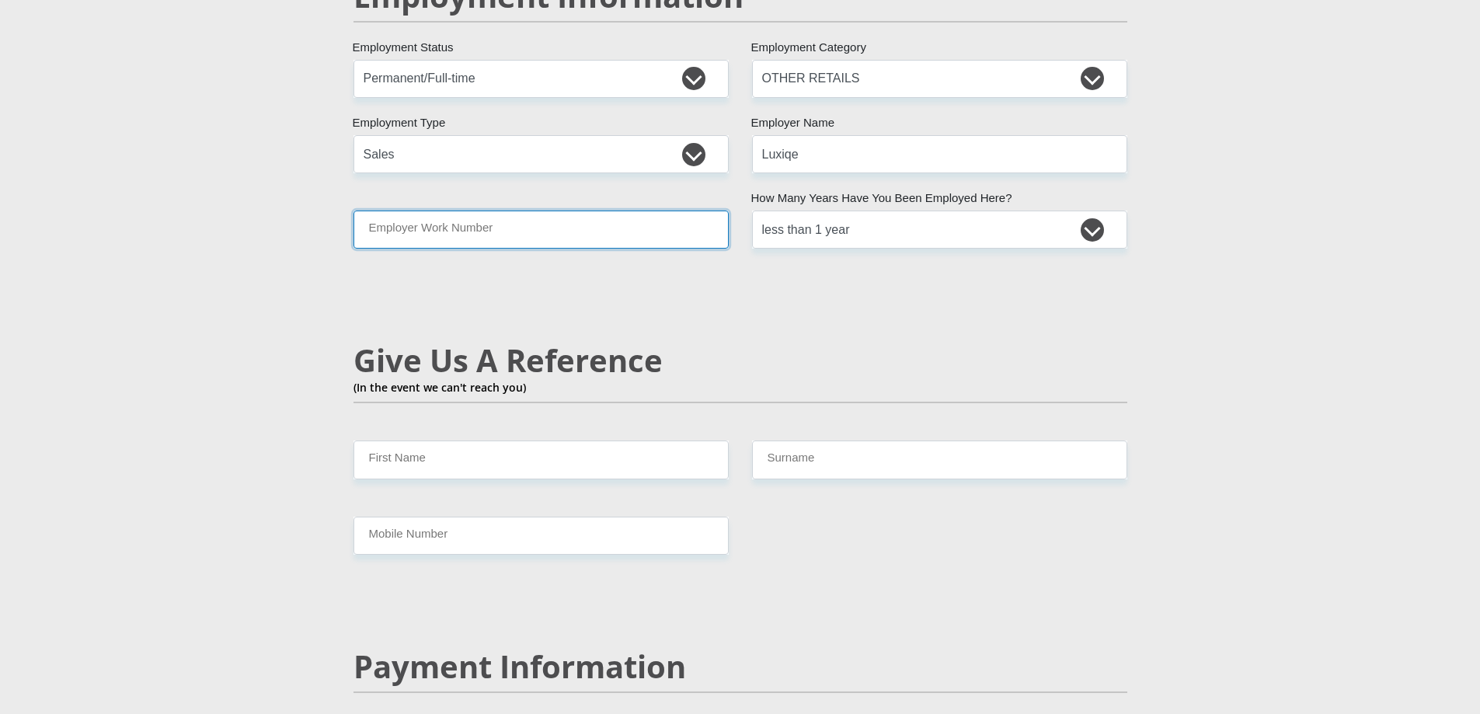
click at [483, 211] on input "Employer Work Number" at bounding box center [540, 230] width 375 height 38
click at [415, 211] on input "Employer Work Number" at bounding box center [540, 230] width 375 height 38
type input "0616469064"
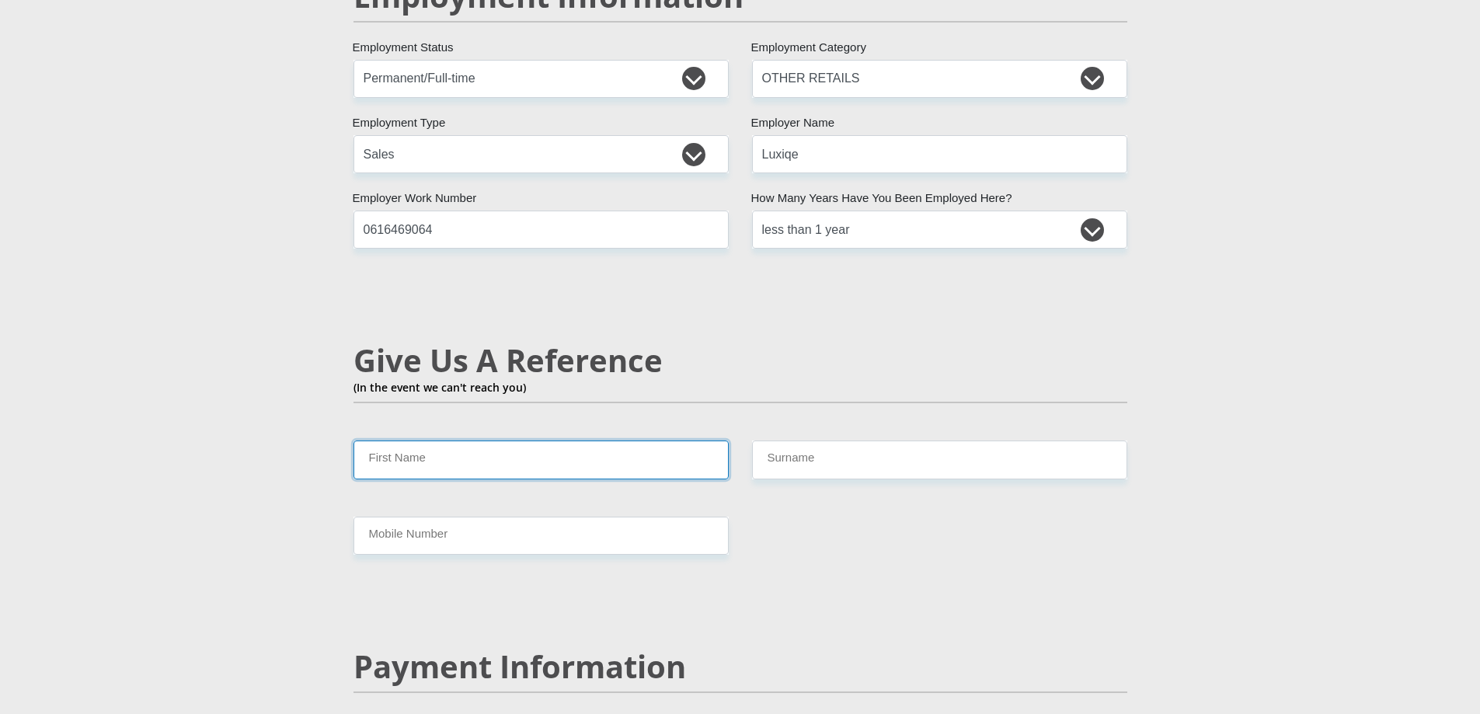
click at [416, 441] on input "First Name" at bounding box center [540, 460] width 375 height 38
type input "[PERSON_NAME]"
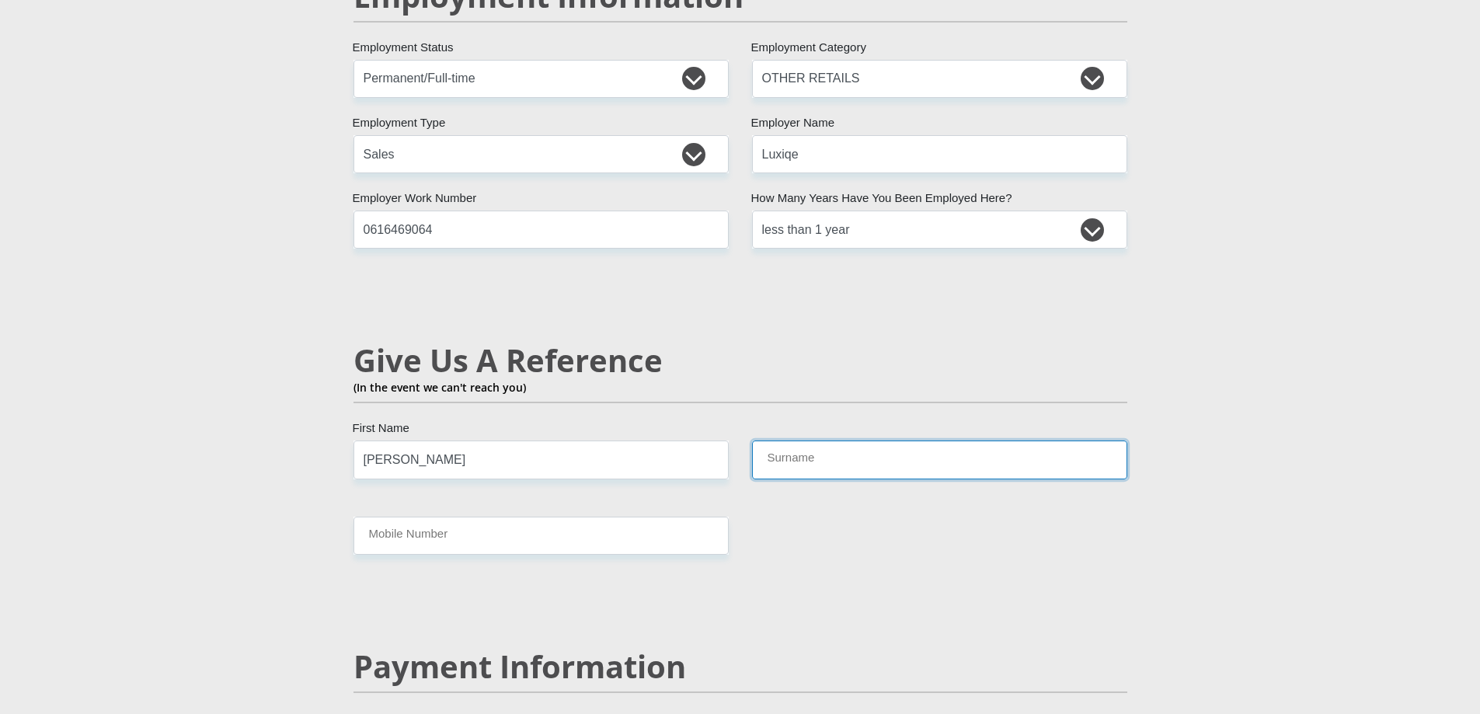
click at [792, 441] on input "Surname" at bounding box center [939, 460] width 375 height 38
type input "Perumal"
drag, startPoint x: 401, startPoint y: 426, endPoint x: 469, endPoint y: 427, distance: 68.4
click at [469, 441] on input "[PERSON_NAME]" at bounding box center [540, 460] width 375 height 38
type input "[PERSON_NAME]"
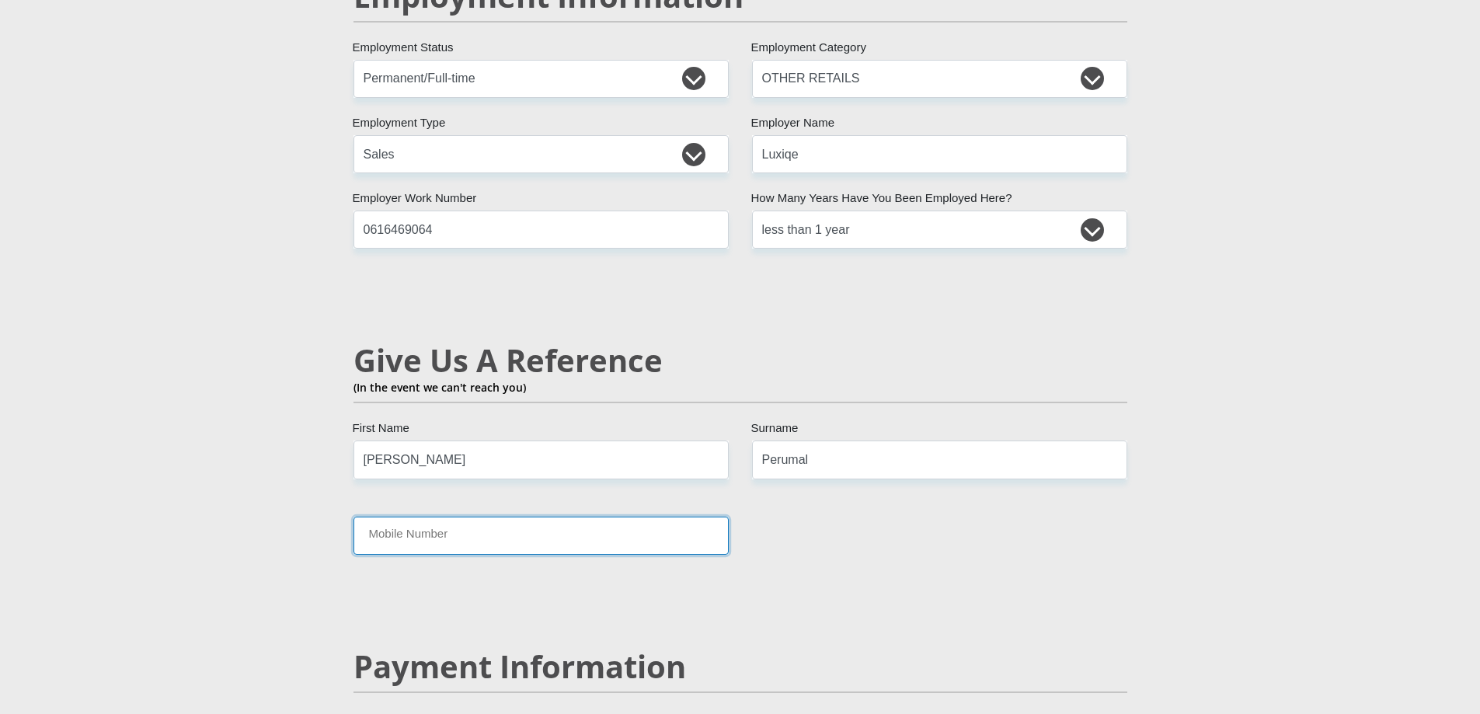
click at [409, 517] on input "Mobile Number" at bounding box center [540, 536] width 375 height 38
drag, startPoint x: 449, startPoint y: 191, endPoint x: 206, endPoint y: 203, distance: 243.5
click at [207, 203] on section "Personal Details Mr Ms Mrs Dr [PERSON_NAME] Title Priya First Name [PERSON_NAME…" at bounding box center [740, 54] width 1480 height 4805
click at [378, 517] on input "Mobile Number" at bounding box center [540, 536] width 375 height 38
paste input "0616469064"
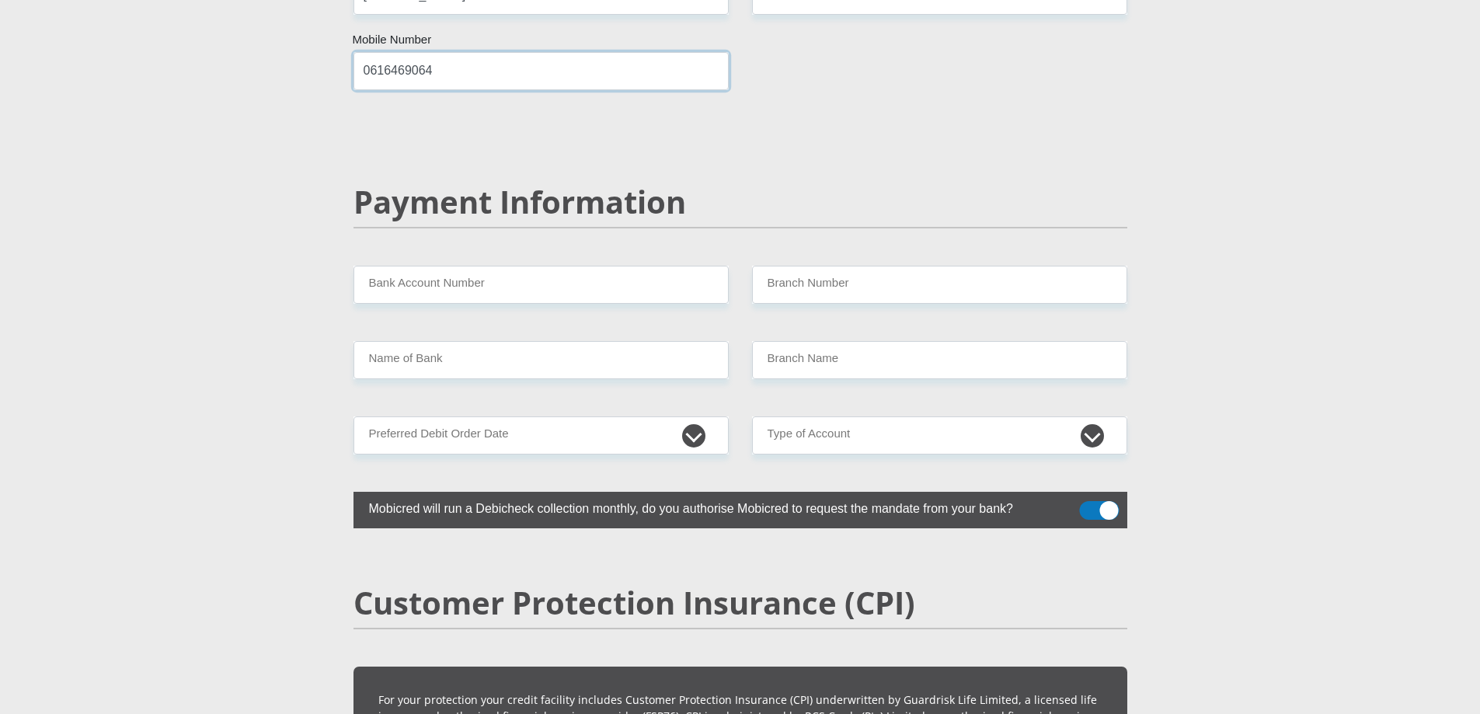
scroll to position [2950, 0]
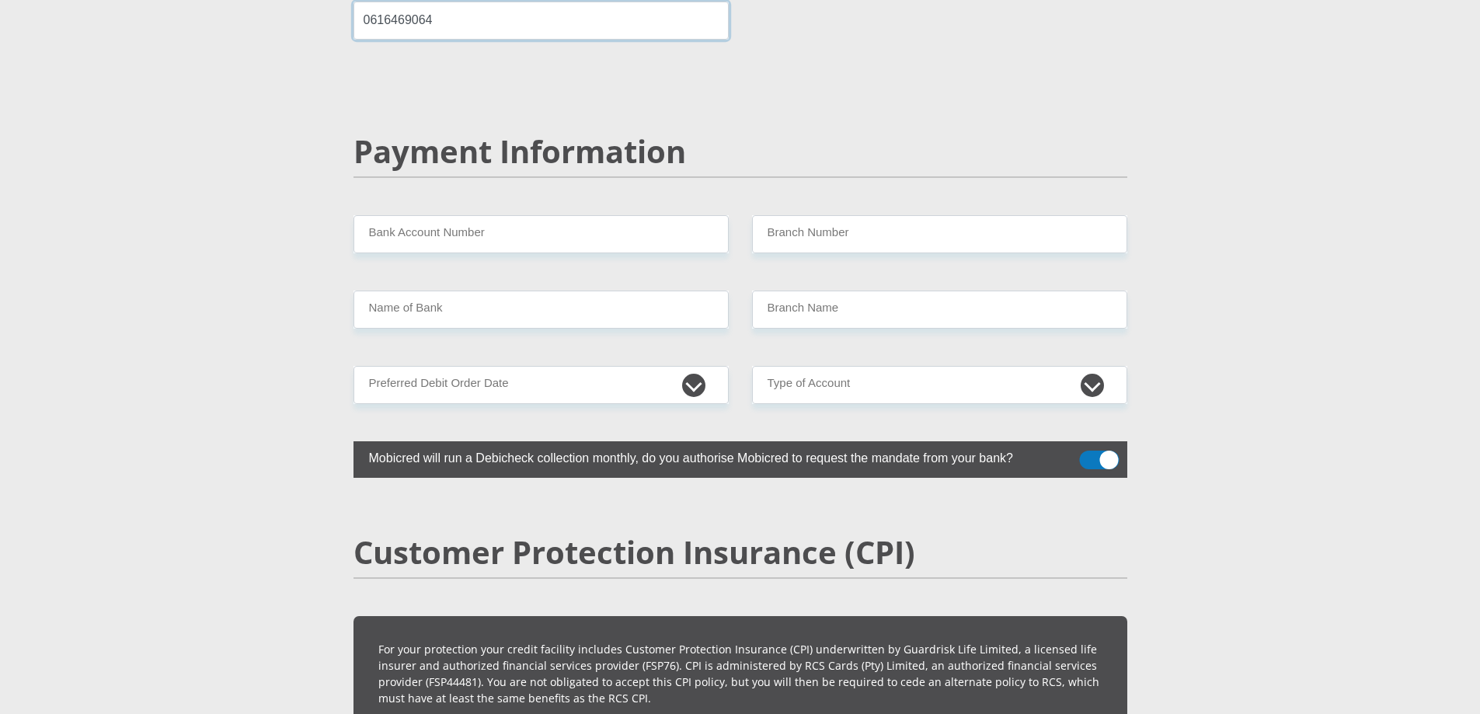
type input "0616469064"
click at [448, 215] on input "Bank Account Number" at bounding box center [540, 234] width 375 height 38
type input "FNB"
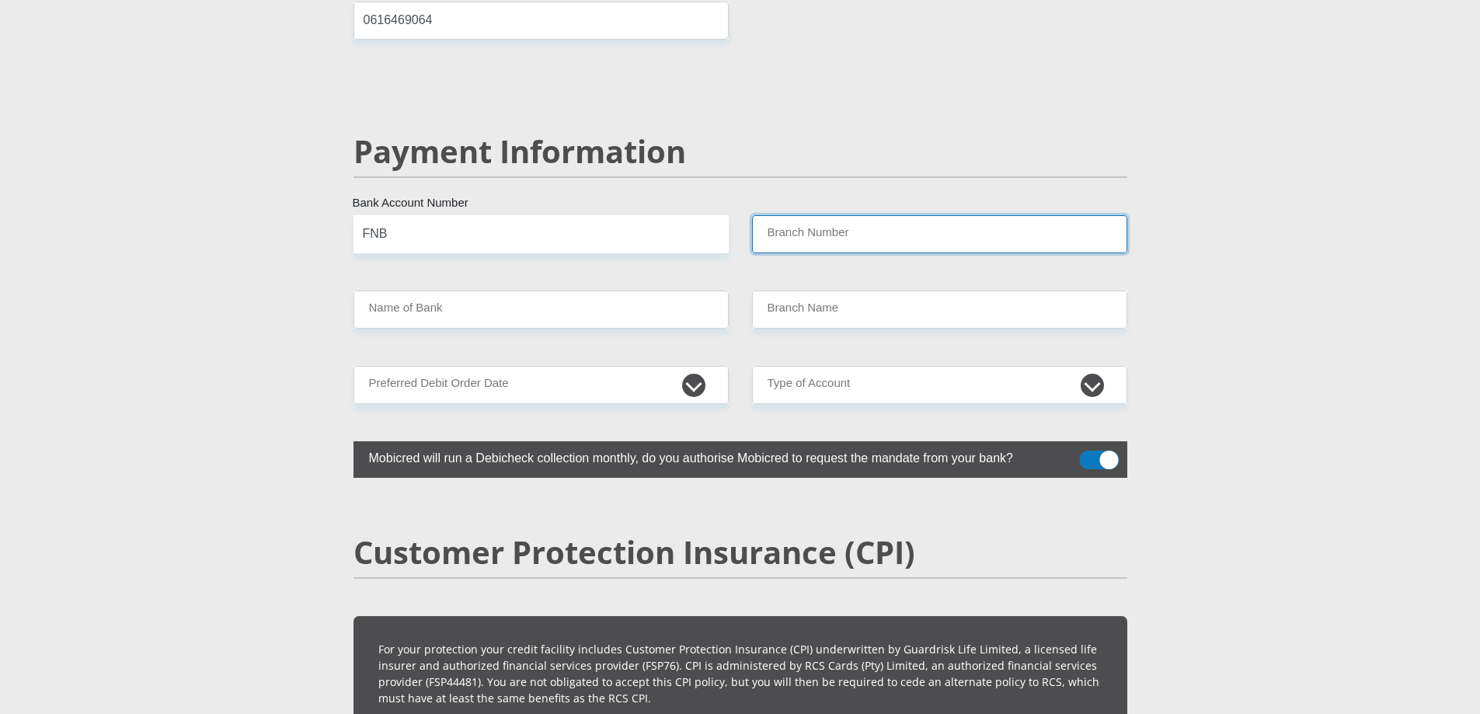
click at [785, 215] on input "Branch Number" at bounding box center [939, 234] width 375 height 38
type input "250108"
click at [395, 215] on input "FNB" at bounding box center [540, 234] width 375 height 38
type input "FIRSTRAND BANK"
type input "GATEWAY 1053"
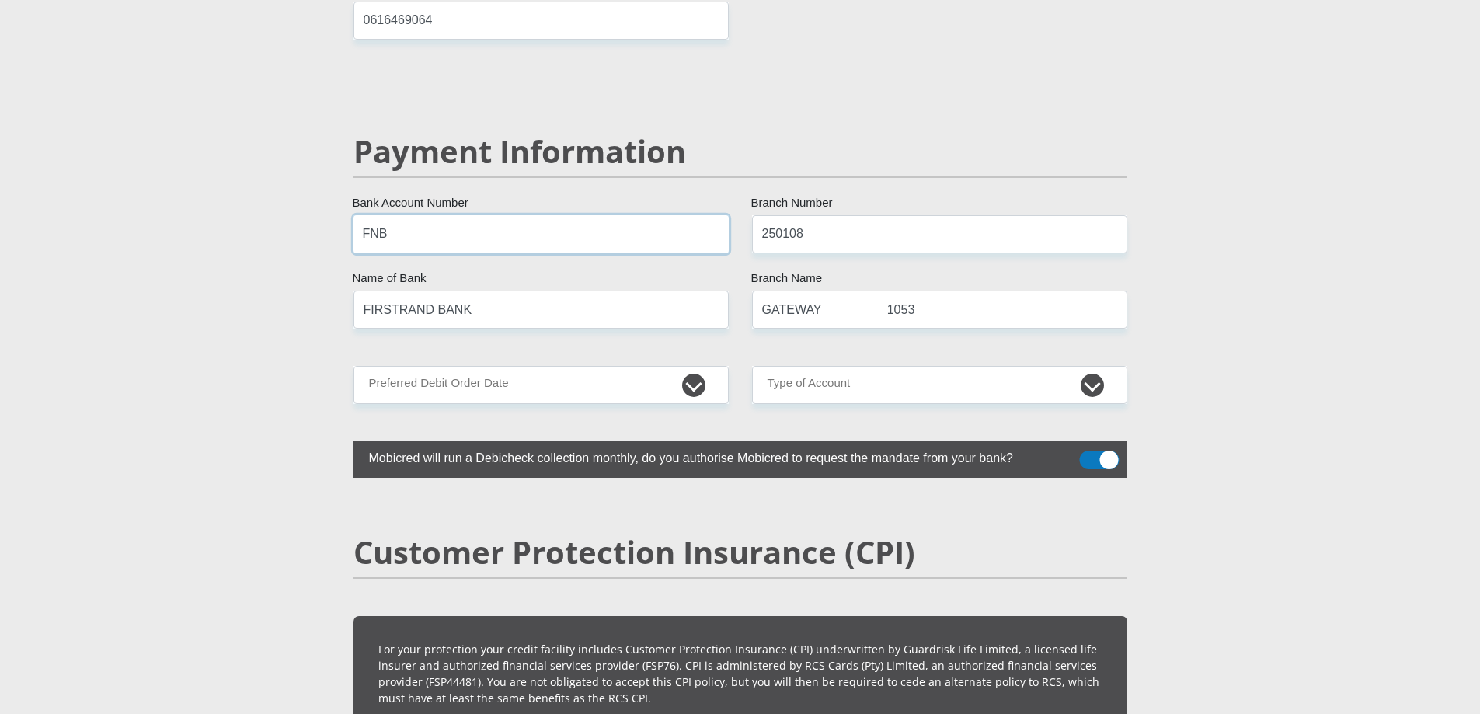
drag, startPoint x: 395, startPoint y: 200, endPoint x: 343, endPoint y: 195, distance: 52.3
click at [344, 215] on div "FNB Bank Account Number" at bounding box center [541, 234] width 399 height 38
type input "63173673633"
click at [480, 291] on input "FIRSTRAND BANK" at bounding box center [540, 310] width 375 height 38
click at [485, 366] on select "1st 2nd 3rd 4th 5th 7th 18th 19th 20th 21st 22nd 23rd 24th 25th 26th 27th 28th …" at bounding box center [540, 385] width 375 height 38
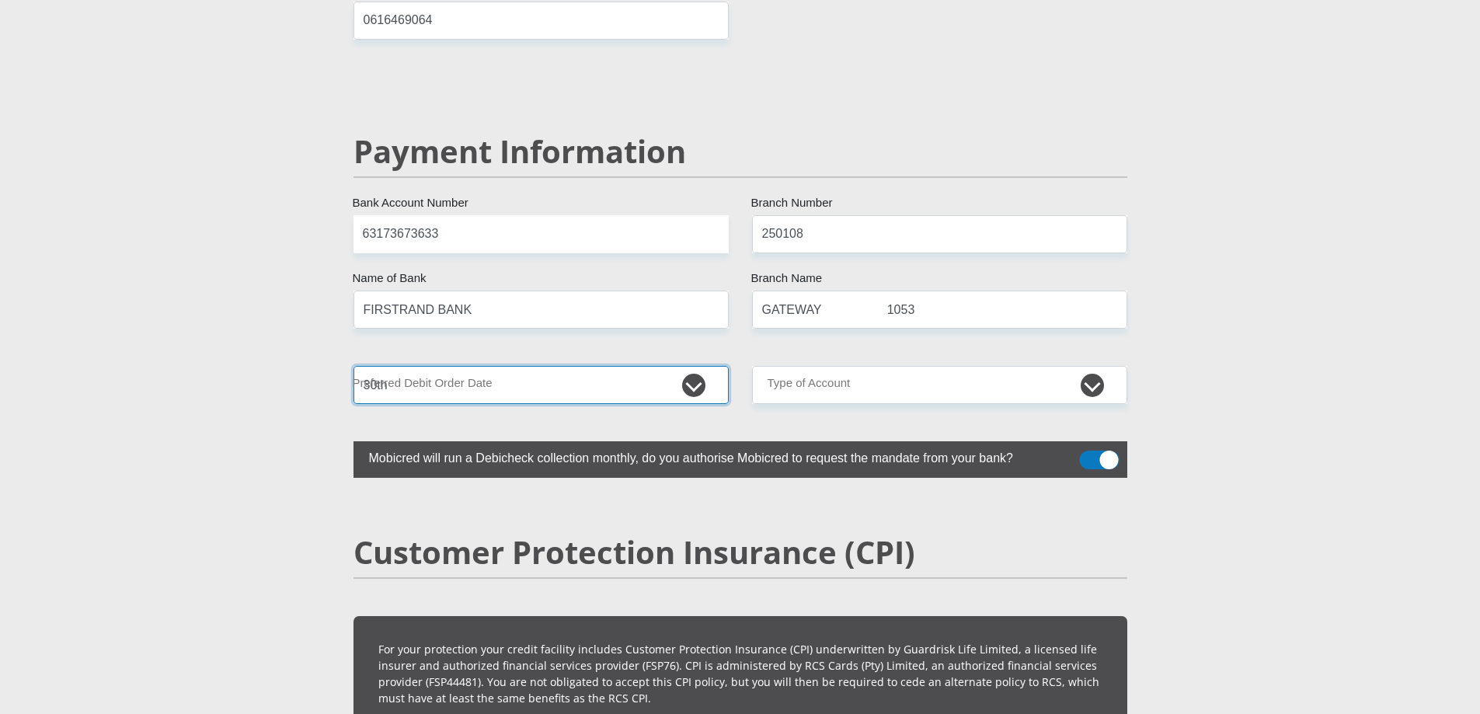
click at [353, 366] on select "1st 2nd 3rd 4th 5th 7th 18th 19th 20th 21st 22nd 23rd 24th 25th 26th 27th 28th …" at bounding box center [540, 385] width 375 height 38
click at [694, 366] on select "1st 2nd 3rd 4th 5th 7th 18th 19th 20th 21st 22nd 23rd 24th 25th 26th 27th 28th …" at bounding box center [540, 385] width 375 height 38
select select "1"
click at [353, 366] on select "1st 2nd 3rd 4th 5th 7th 18th 19th 20th 21st 22nd 23rd 24th 25th 26th 27th 28th …" at bounding box center [540, 385] width 375 height 38
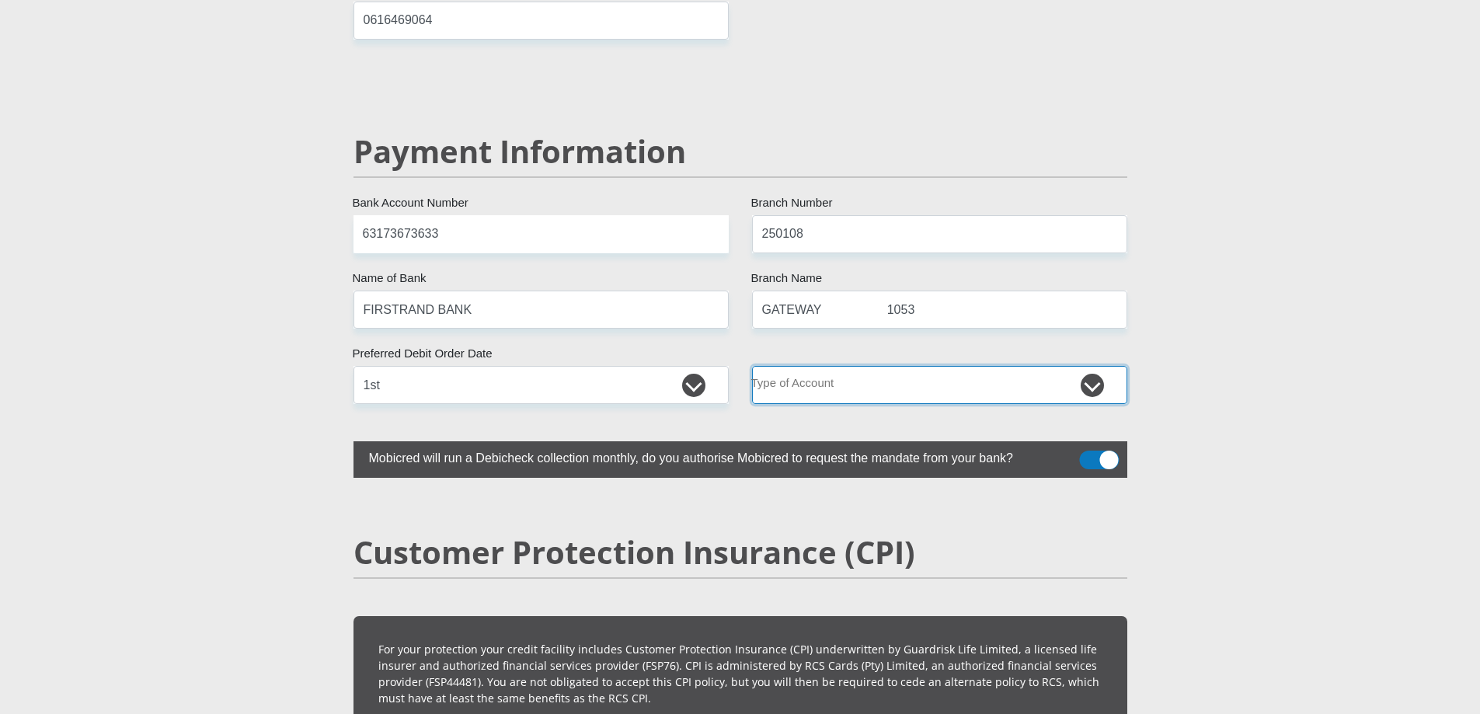
click at [850, 366] on select "Cheque Savings" at bounding box center [939, 385] width 375 height 38
select select "CUR"
click at [752, 366] on select "Cheque Savings" at bounding box center [939, 385] width 375 height 38
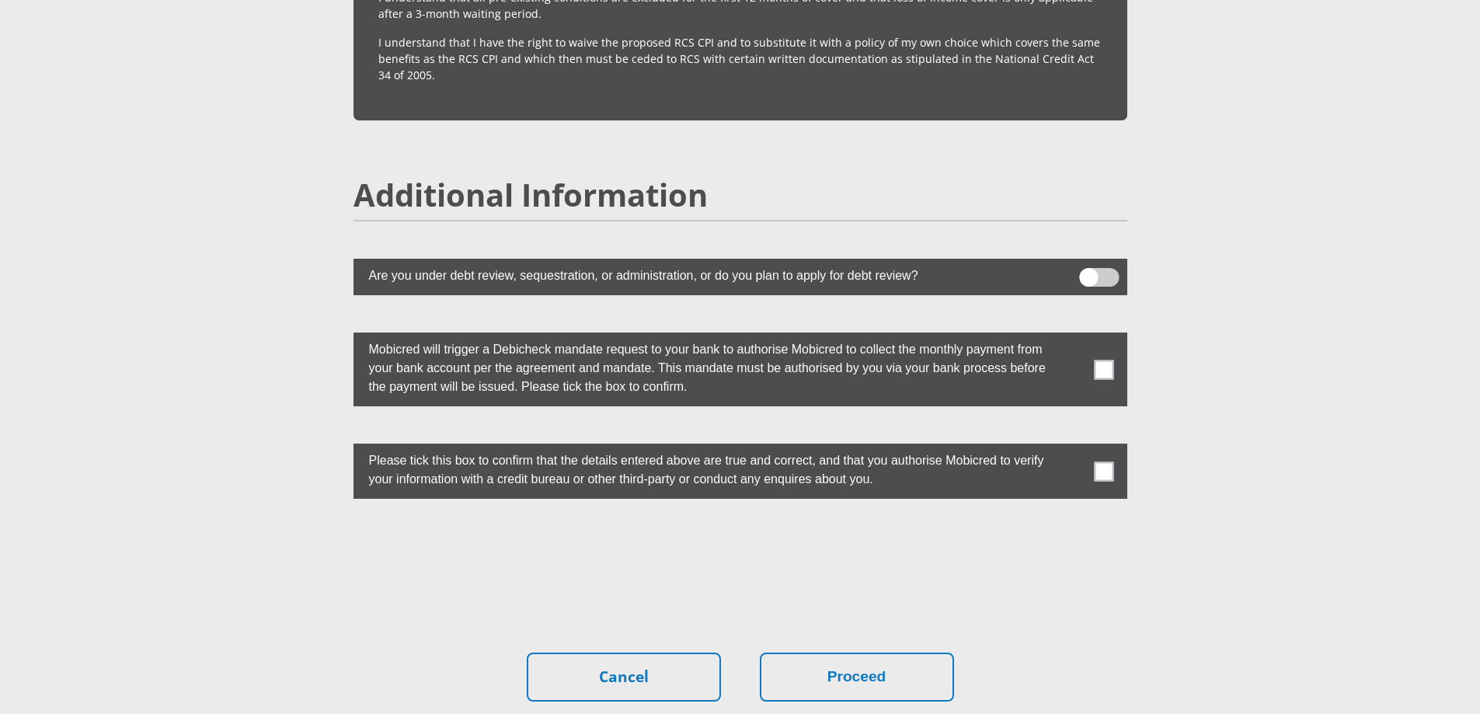
scroll to position [4103, 0]
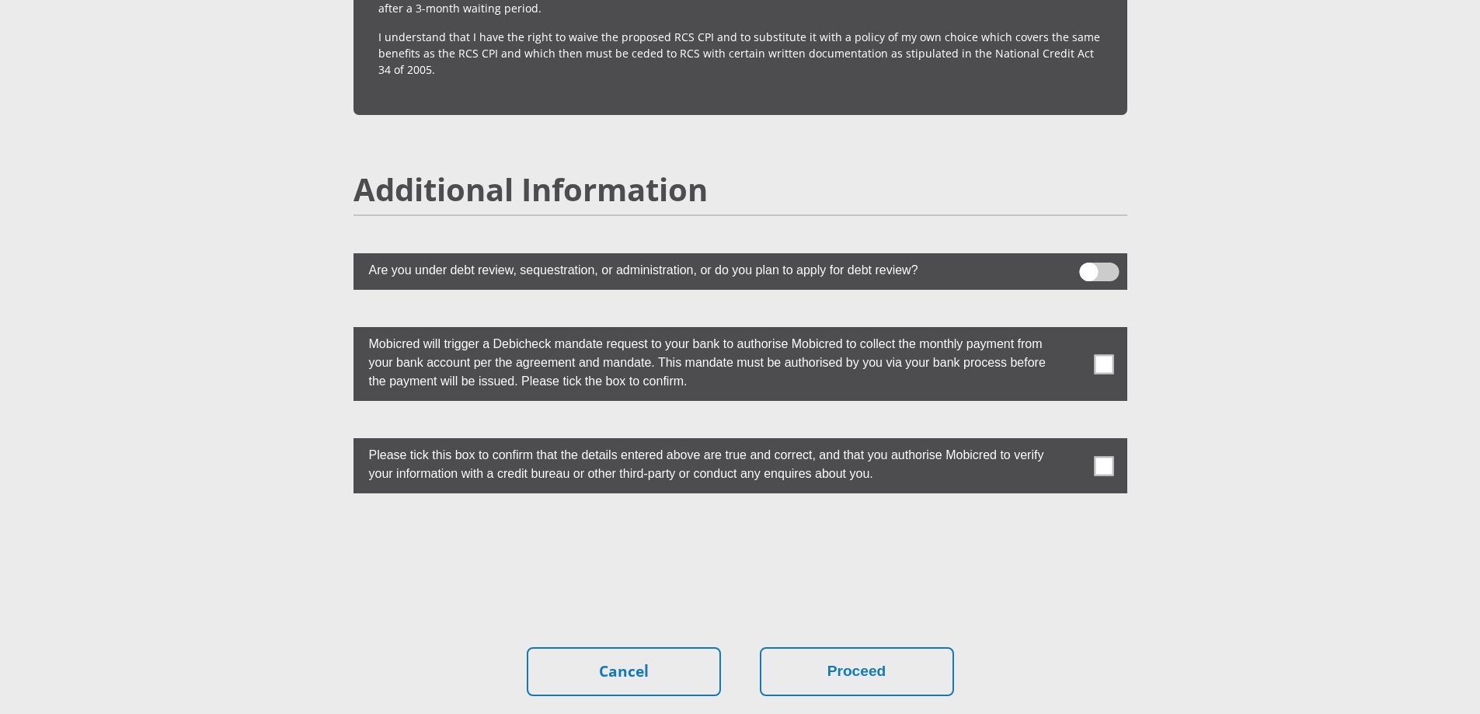
click at [1111, 354] on span at bounding box center [1103, 363] width 19 height 19
click at [1073, 331] on input "checkbox" at bounding box center [1073, 331] width 0 height 0
click at [1104, 456] on span at bounding box center [1103, 465] width 19 height 19
click at [1073, 442] on input "checkbox" at bounding box center [1073, 442] width 0 height 0
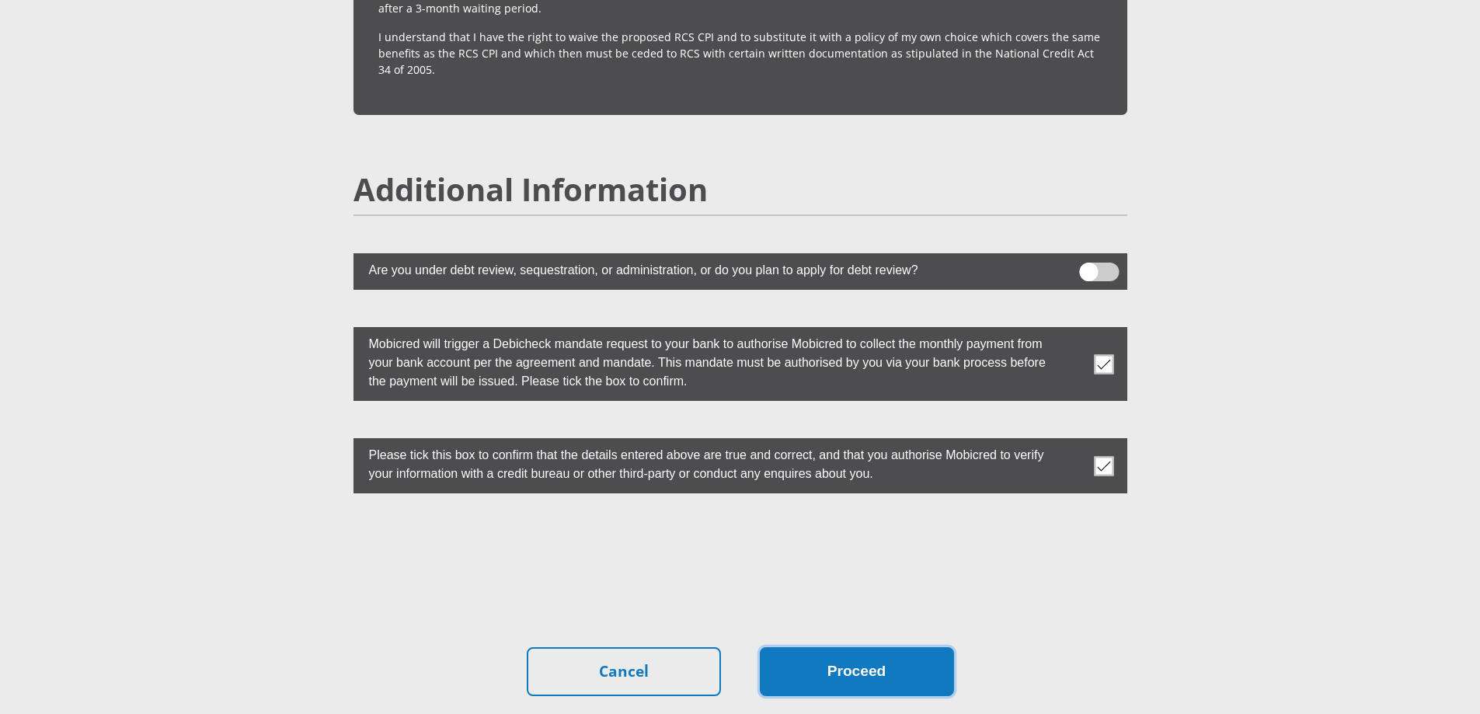
click at [808, 653] on button "Proceed" at bounding box center [857, 671] width 194 height 49
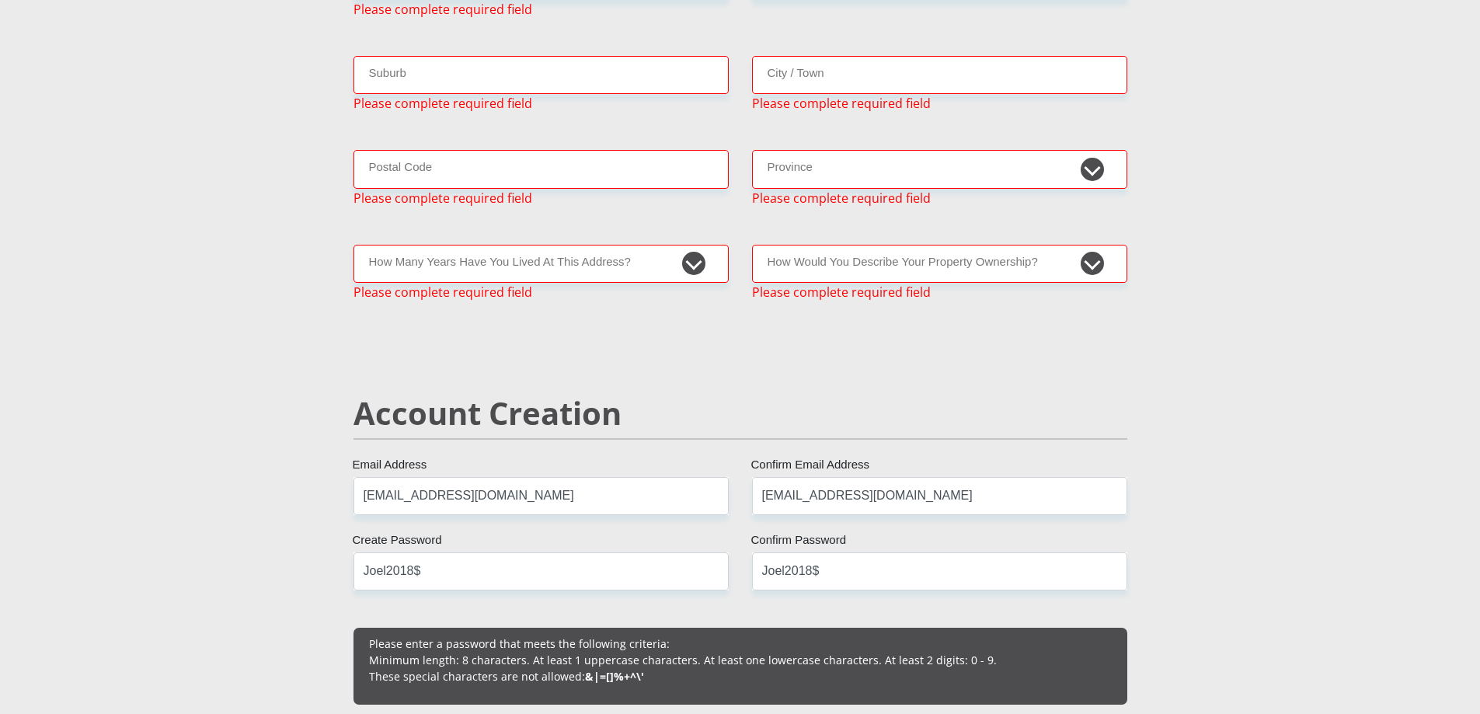
scroll to position [583, 0]
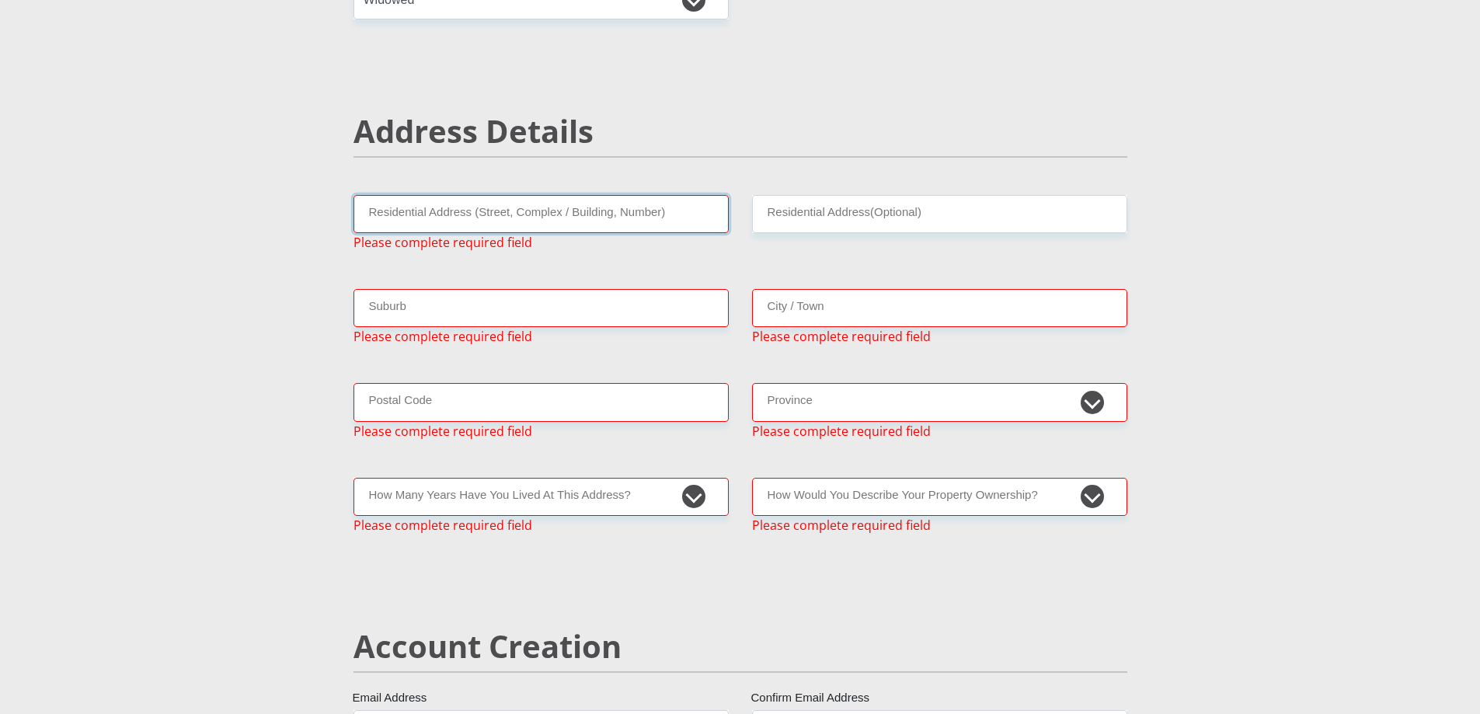
click at [537, 222] on input "Residential Address (Street, Complex / Building, Number)" at bounding box center [540, 214] width 375 height 38
type input "[STREET_ADDRESS]"
type input "[GEOGRAPHIC_DATA]"
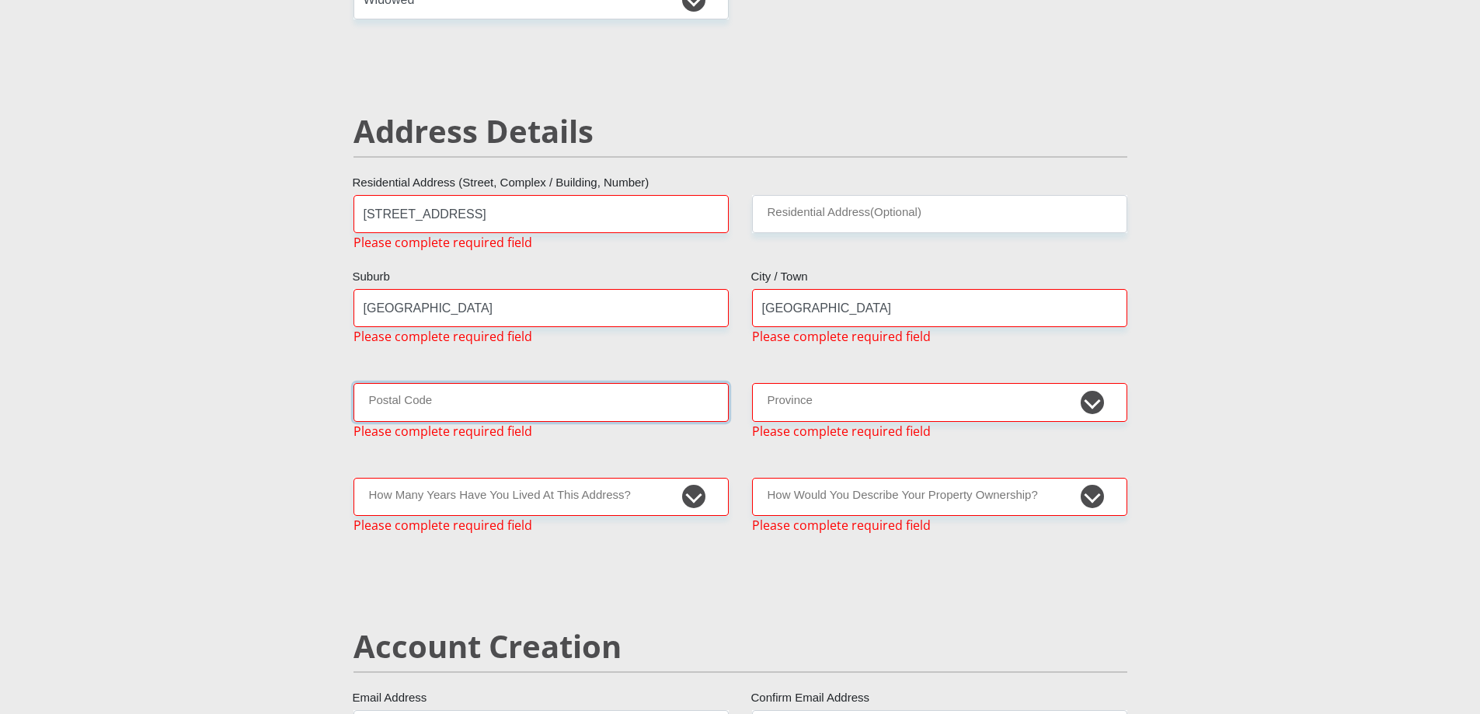
type input "4319"
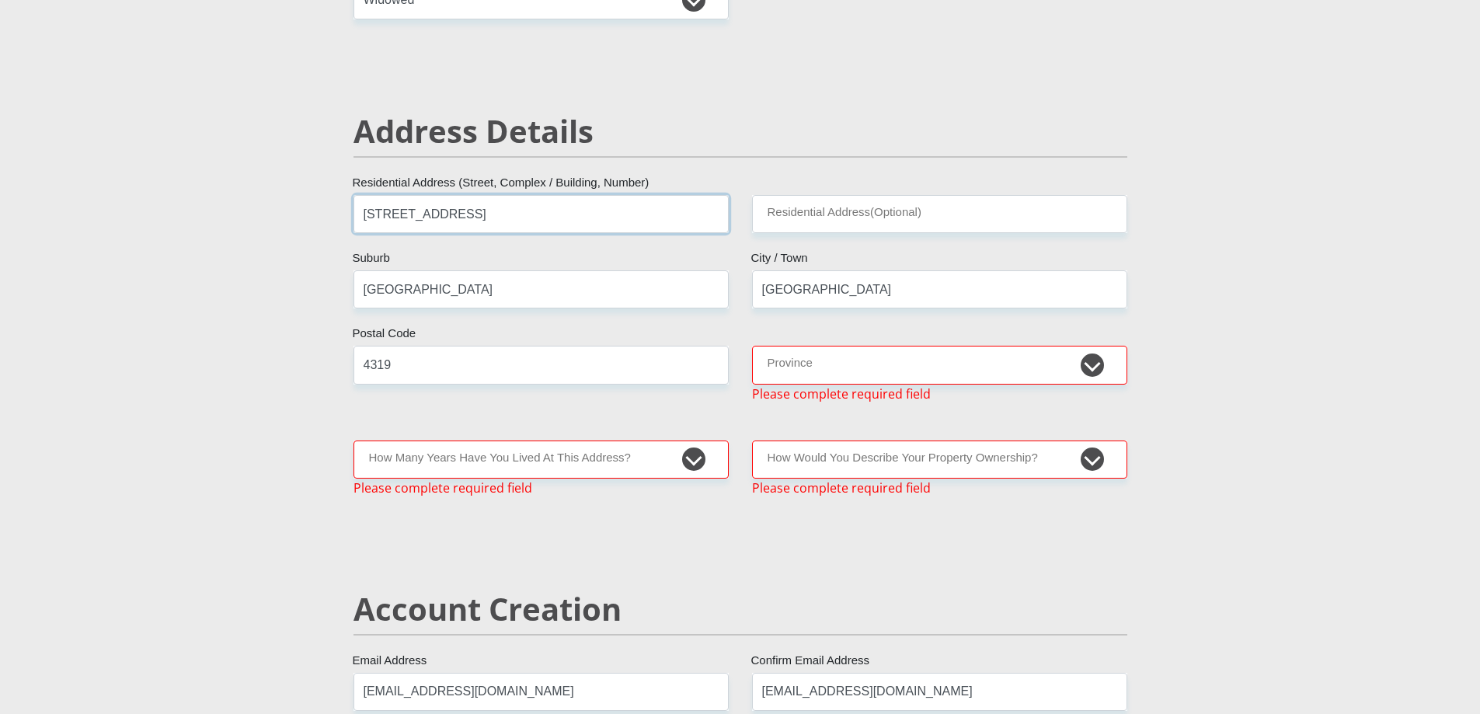
drag, startPoint x: 469, startPoint y: 215, endPoint x: 698, endPoint y: 214, distance: 228.4
click at [698, 214] on input "[STREET_ADDRESS]" at bounding box center [540, 214] width 375 height 38
paste input "110 equinox Apartments, [GEOGRAPHIC_DATA]"
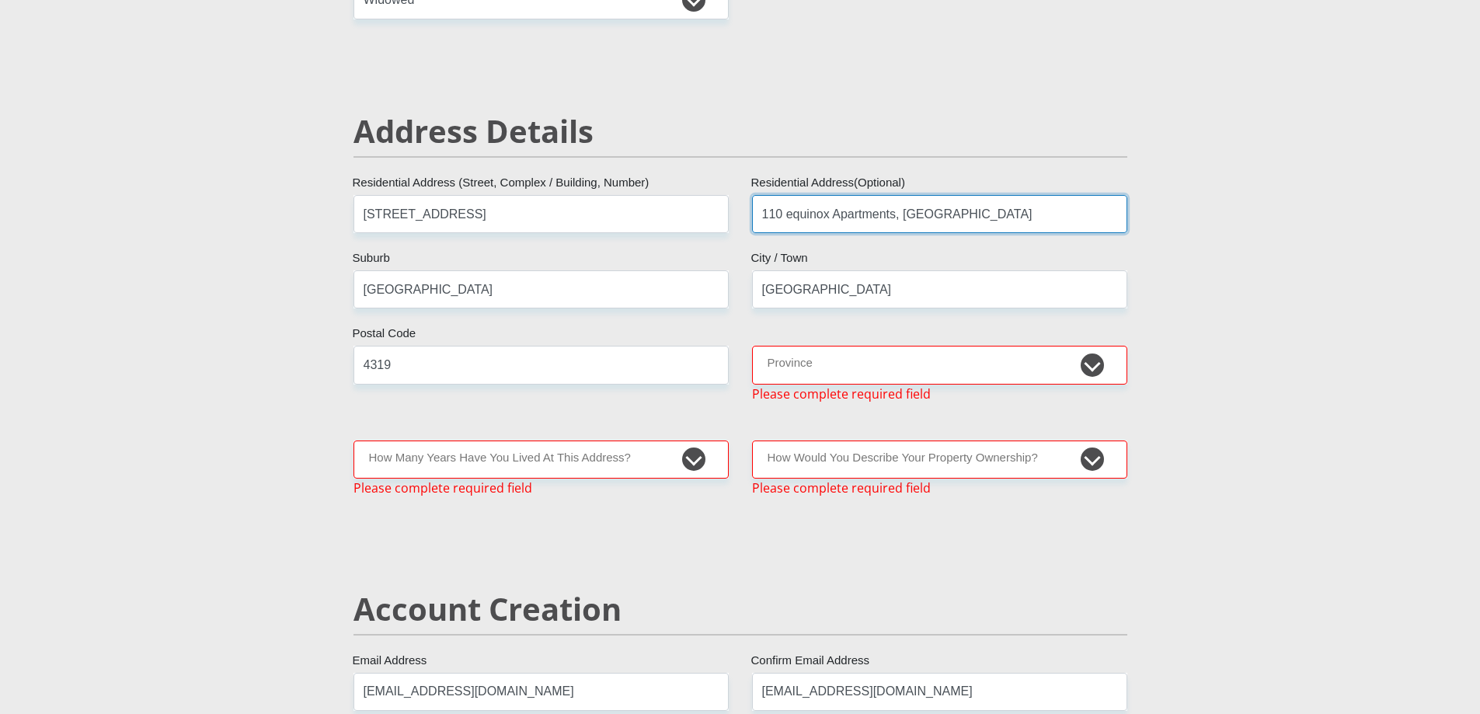
type input "110 equinox Apartments, [GEOGRAPHIC_DATA]"
drag, startPoint x: 459, startPoint y: 215, endPoint x: 702, endPoint y: 214, distance: 242.4
click at [702, 214] on input "[STREET_ADDRESS]" at bounding box center [540, 214] width 375 height 38
type input "[STREET_ADDRESS]"
click at [784, 362] on select "Eastern Cape Free State [GEOGRAPHIC_DATA] [GEOGRAPHIC_DATA][DATE] [GEOGRAPHIC_D…" at bounding box center [939, 365] width 375 height 38
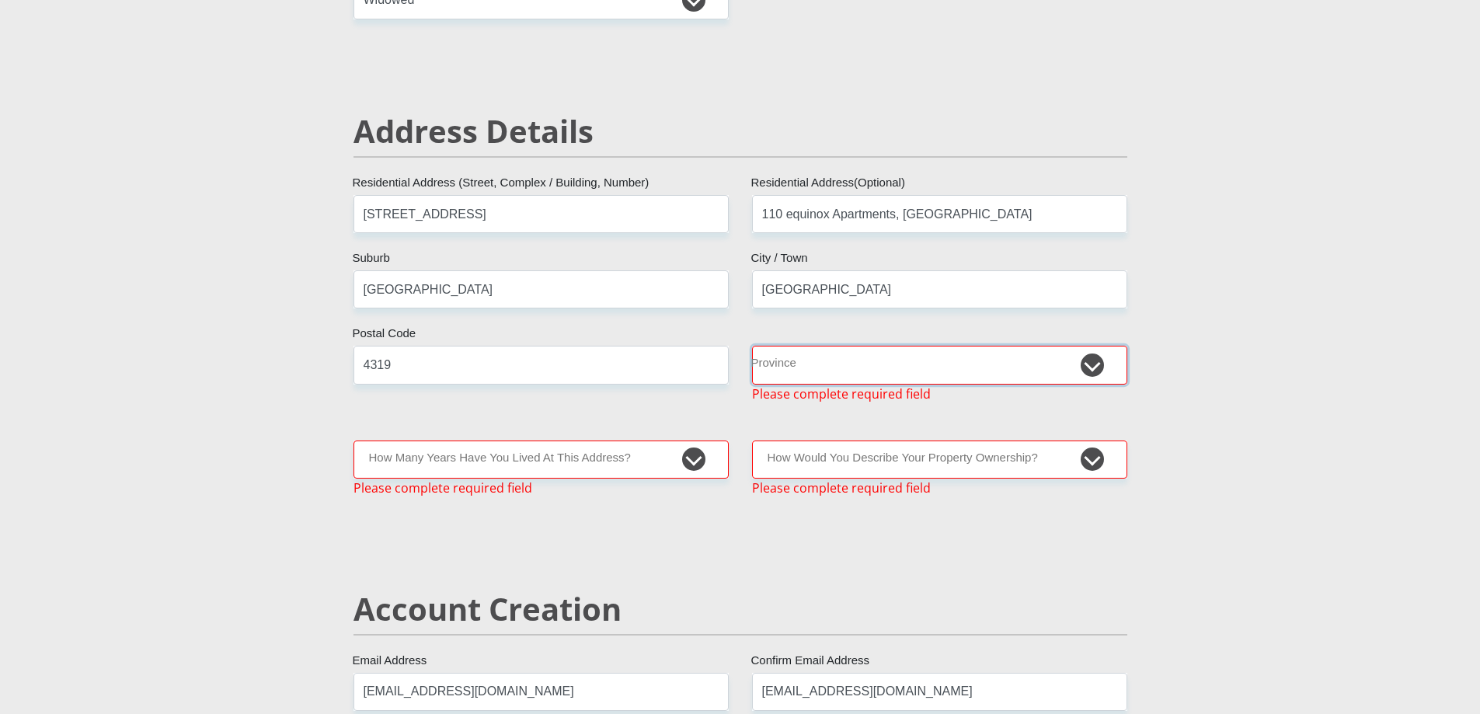
select select "[GEOGRAPHIC_DATA][DATE]"
click at [752, 346] on select "Eastern Cape Free State [GEOGRAPHIC_DATA] [GEOGRAPHIC_DATA][DATE] [GEOGRAPHIC_D…" at bounding box center [939, 365] width 375 height 38
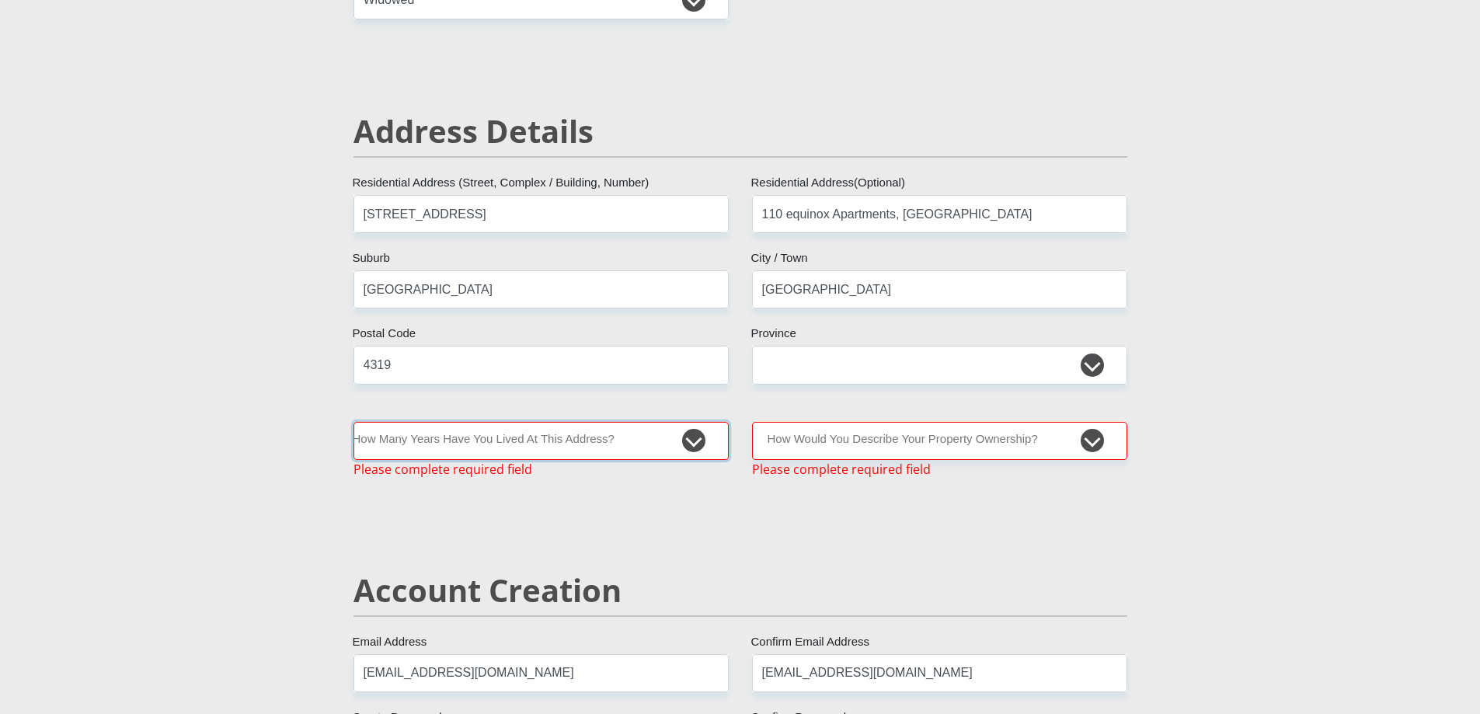
click at [692, 443] on select "less than 1 year 1-3 years 3-5 years 5+ years" at bounding box center [540, 441] width 375 height 38
select select "2"
click at [353, 422] on select "less than 1 year 1-3 years 3-5 years 5+ years" at bounding box center [540, 441] width 375 height 38
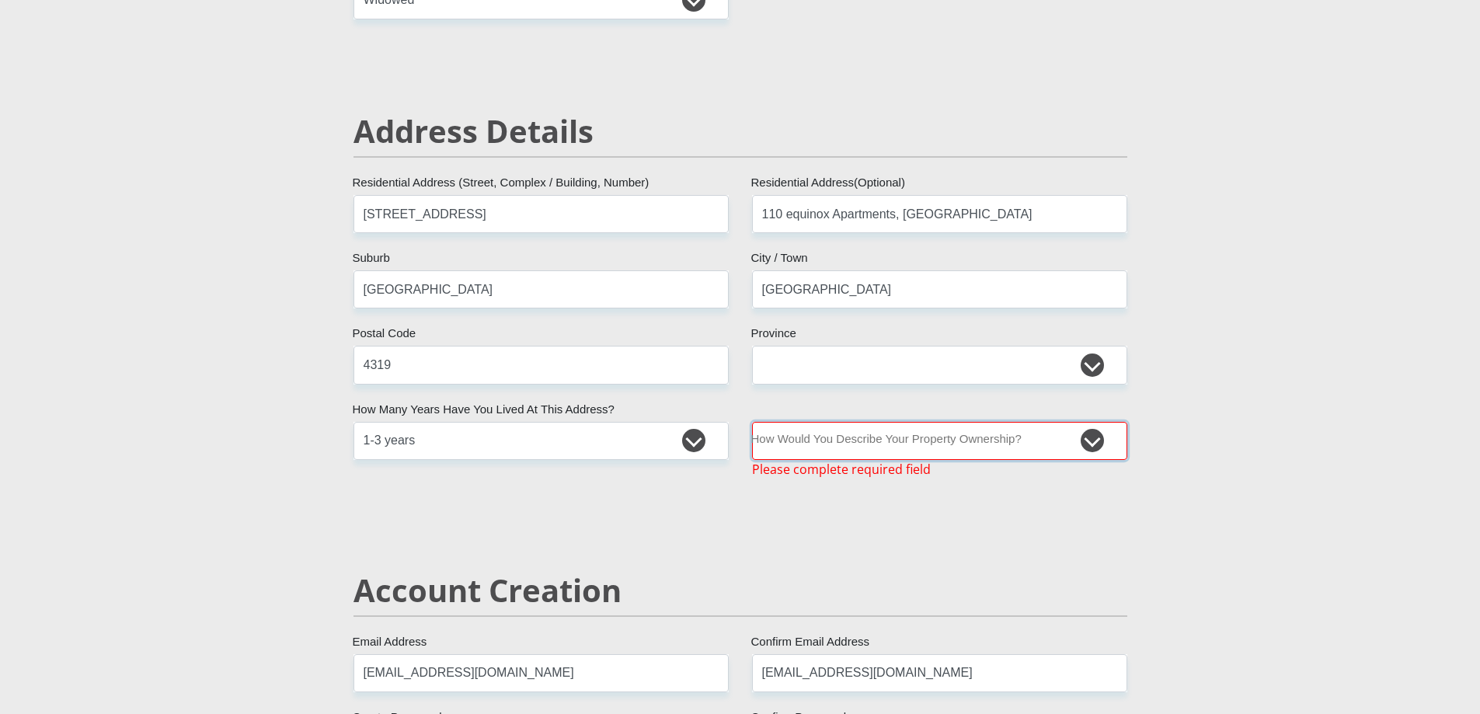
click at [827, 446] on select "Owned Rented Family Owned Company Dwelling" at bounding box center [939, 441] width 375 height 38
select select "Rented"
click at [752, 422] on select "Owned Rented Family Owned Company Dwelling" at bounding box center [939, 441] width 375 height 38
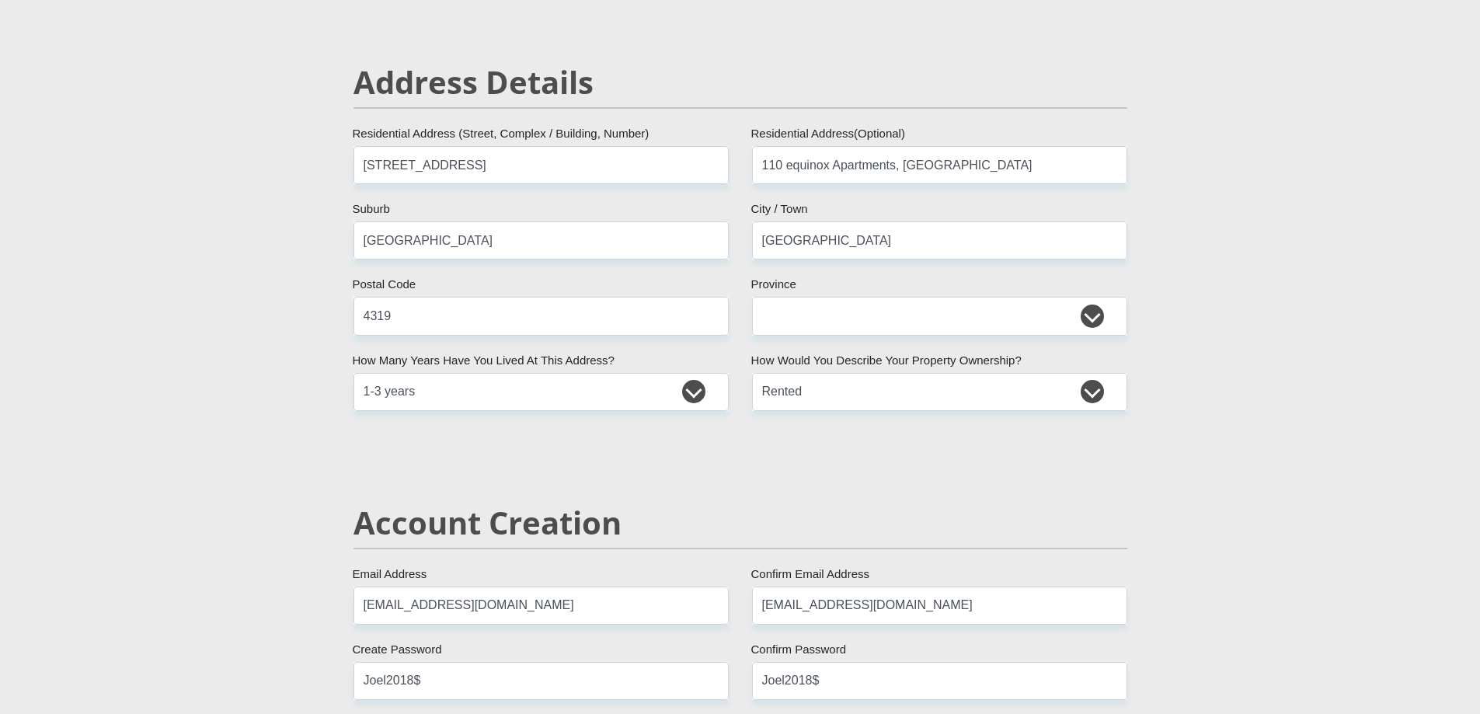
scroll to position [627, 0]
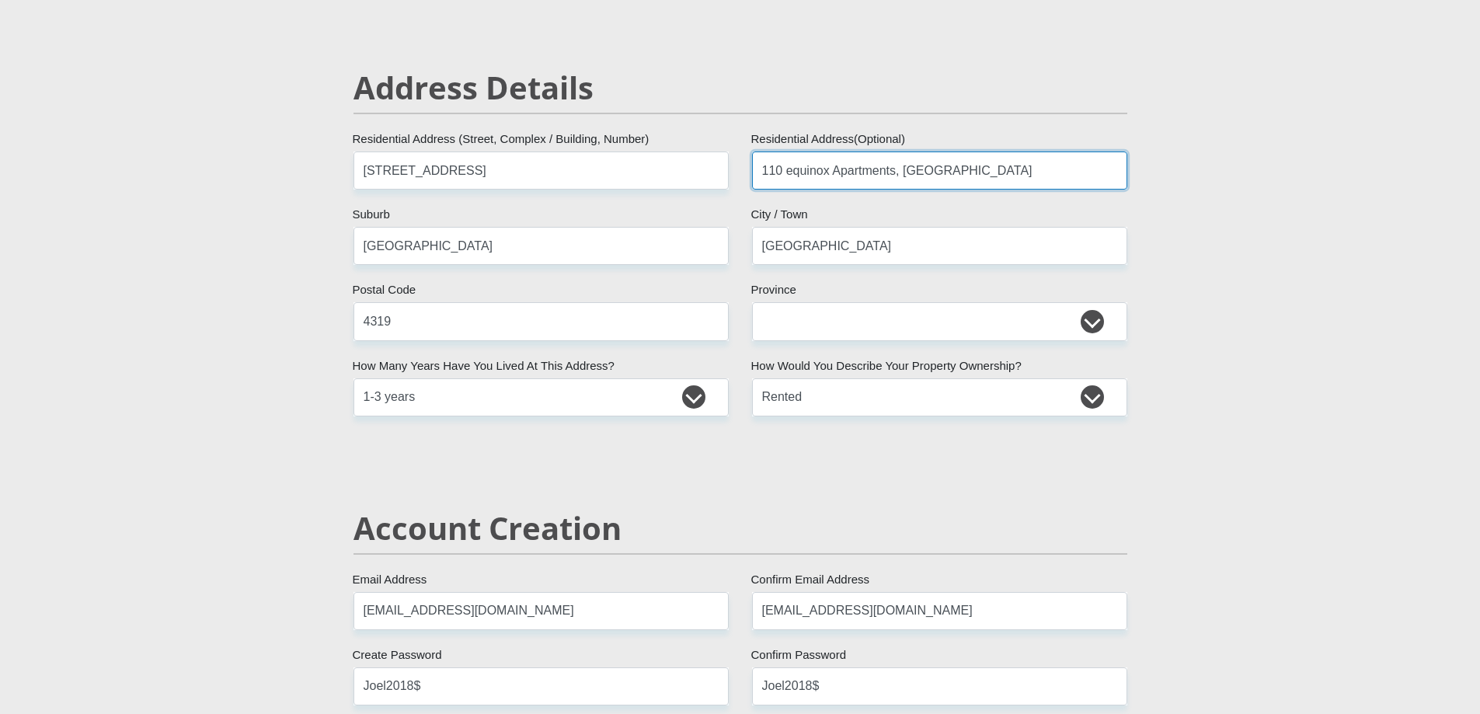
drag, startPoint x: 900, startPoint y: 167, endPoint x: 1006, endPoint y: 168, distance: 106.4
click at [1006, 168] on input "110 equinox Apartments, [GEOGRAPHIC_DATA]" at bounding box center [939, 170] width 375 height 38
drag, startPoint x: 419, startPoint y: 245, endPoint x: 274, endPoint y: 228, distance: 145.5
paste input "[GEOGRAPHIC_DATA]"
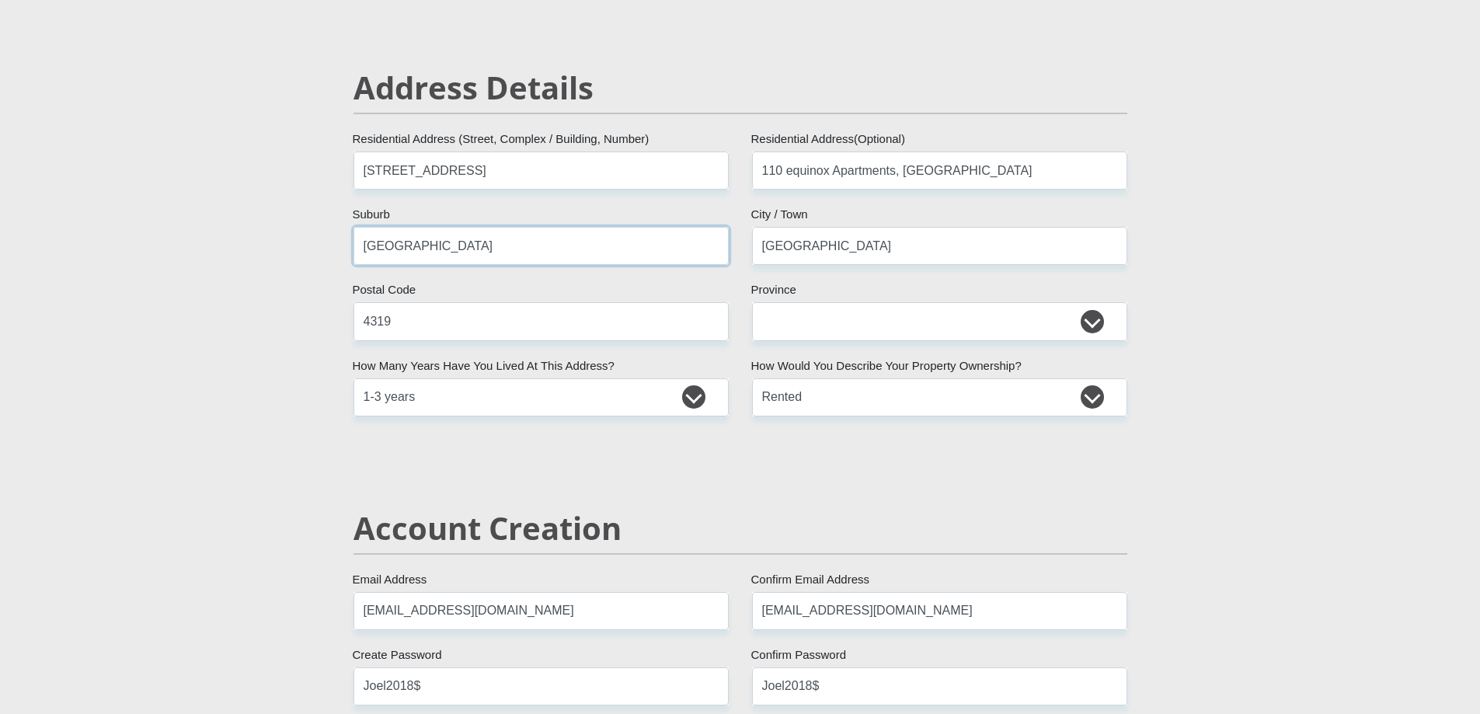
type input "[GEOGRAPHIC_DATA]"
drag, startPoint x: 904, startPoint y: 168, endPoint x: 1048, endPoint y: 167, distance: 144.5
click at [1048, 167] on input "110 equinox Apartments, [GEOGRAPHIC_DATA]" at bounding box center [939, 170] width 375 height 38
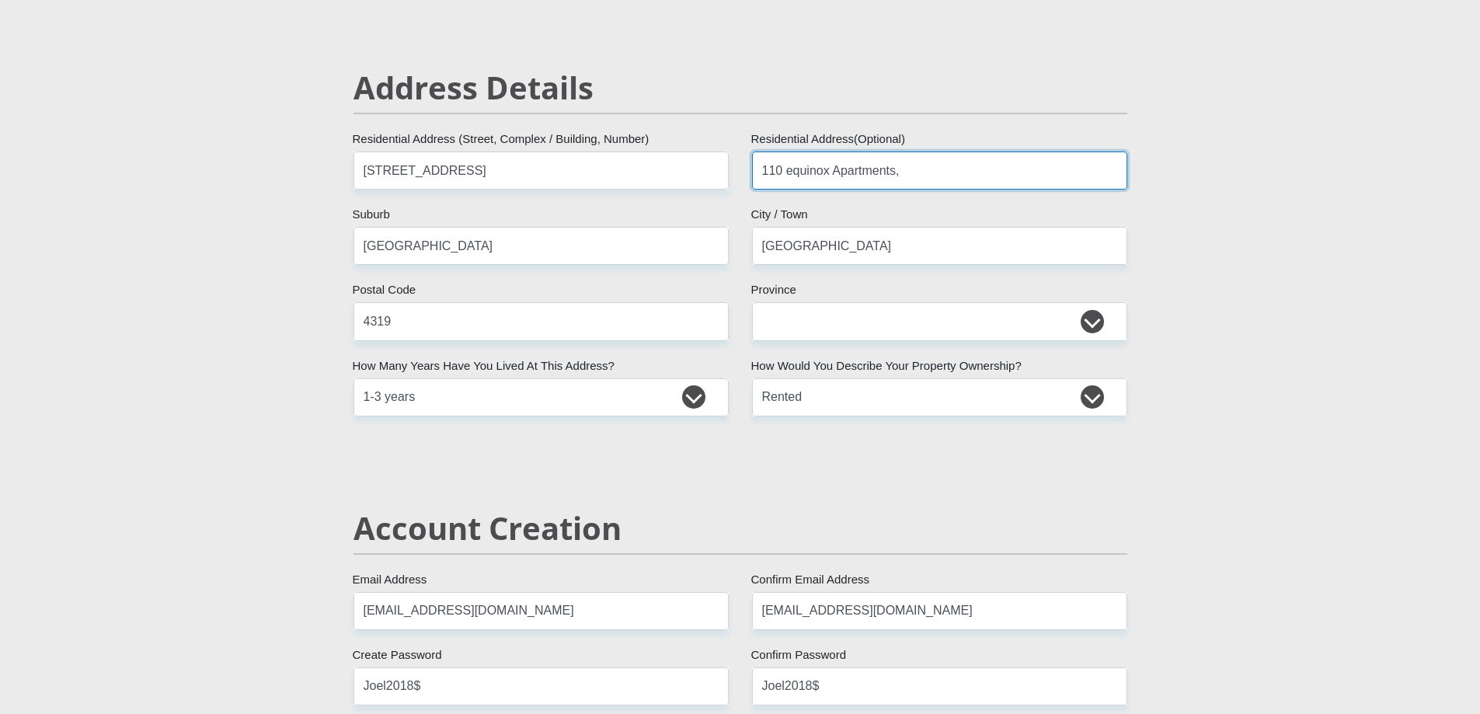
type input "110 equinox Apartments,"
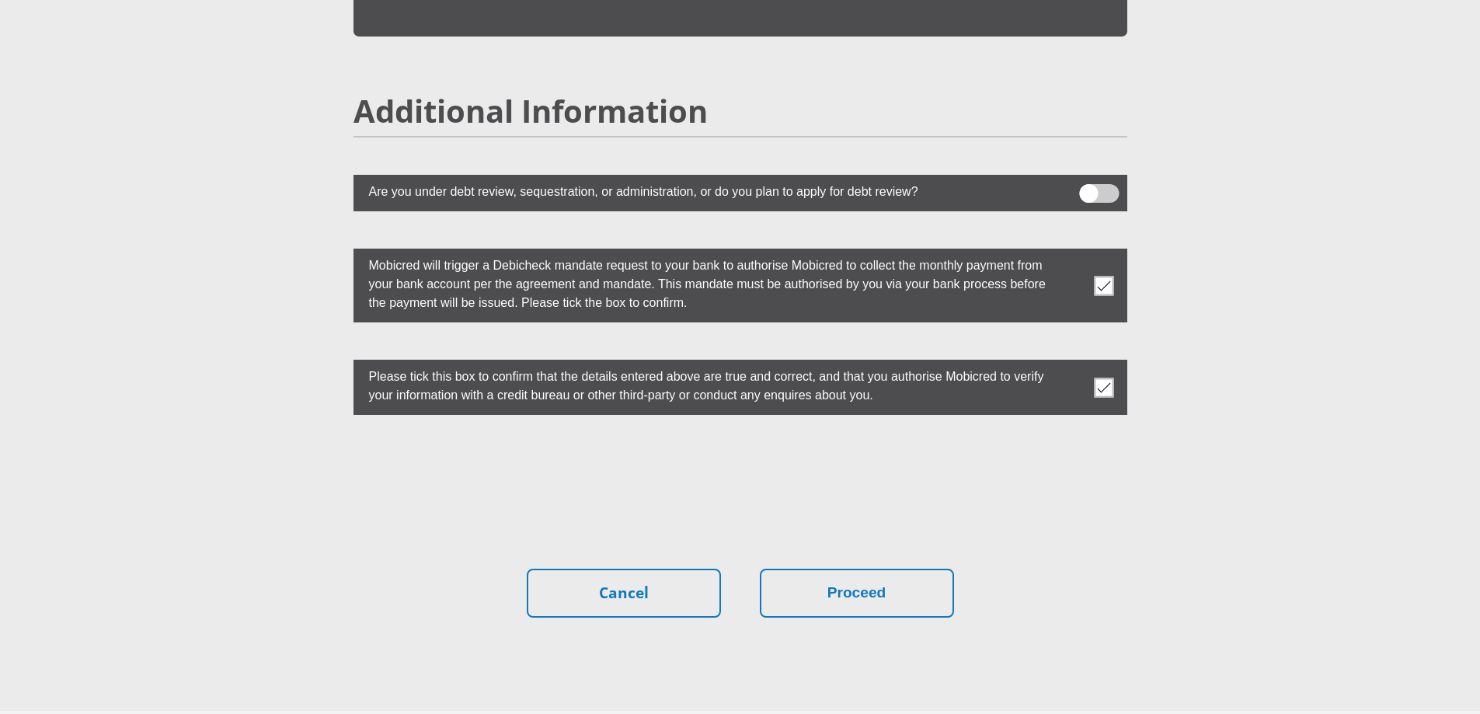
scroll to position [4232, 0]
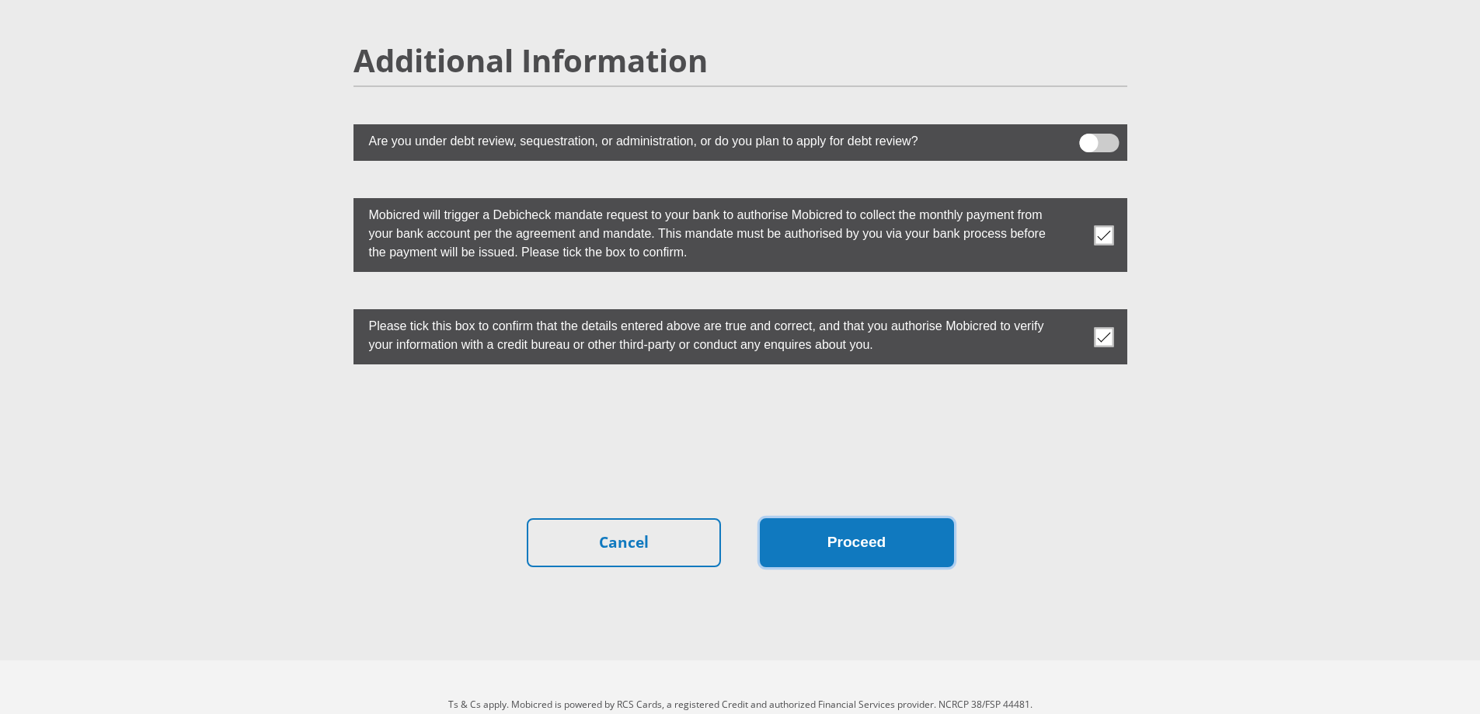
click at [827, 518] on button "Proceed" at bounding box center [857, 542] width 194 height 49
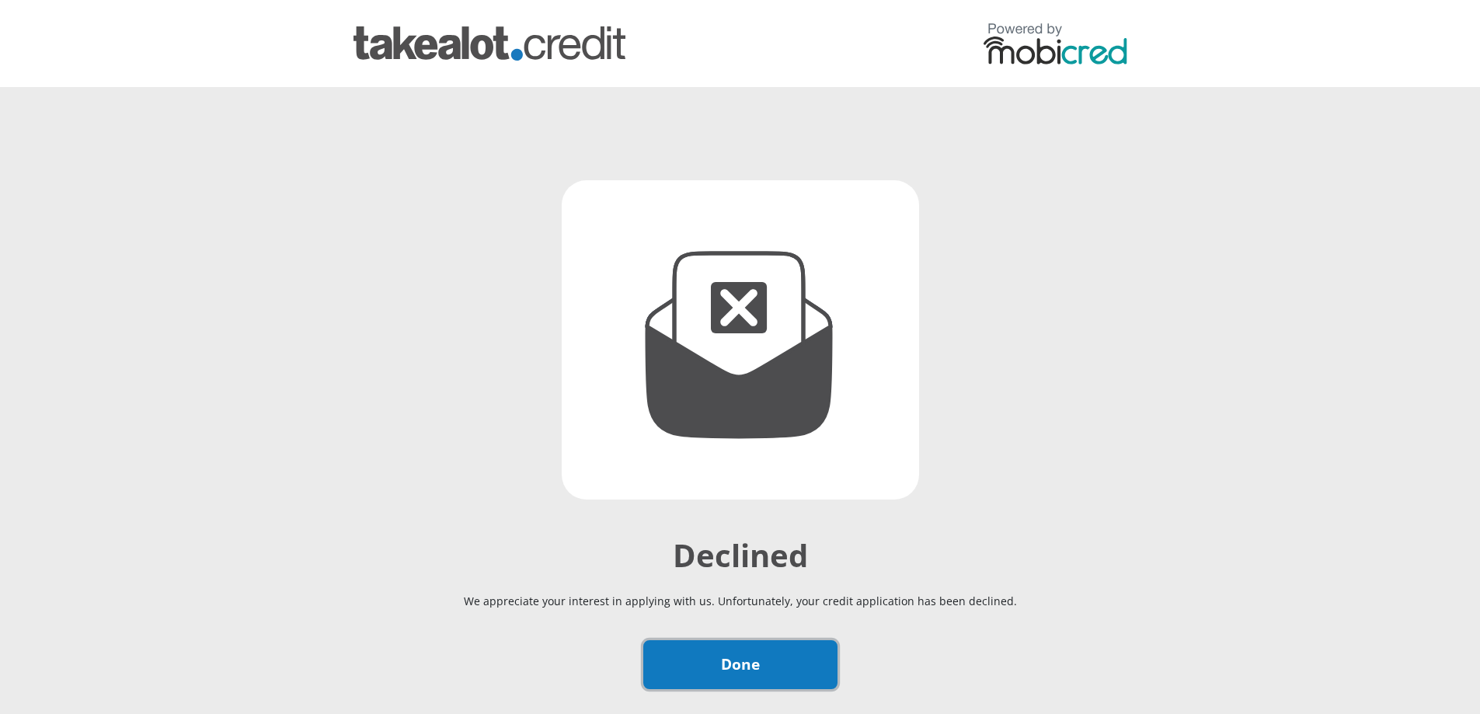
click at [750, 667] on link "Done" at bounding box center [740, 664] width 194 height 49
